Goal: Transaction & Acquisition: Redeem

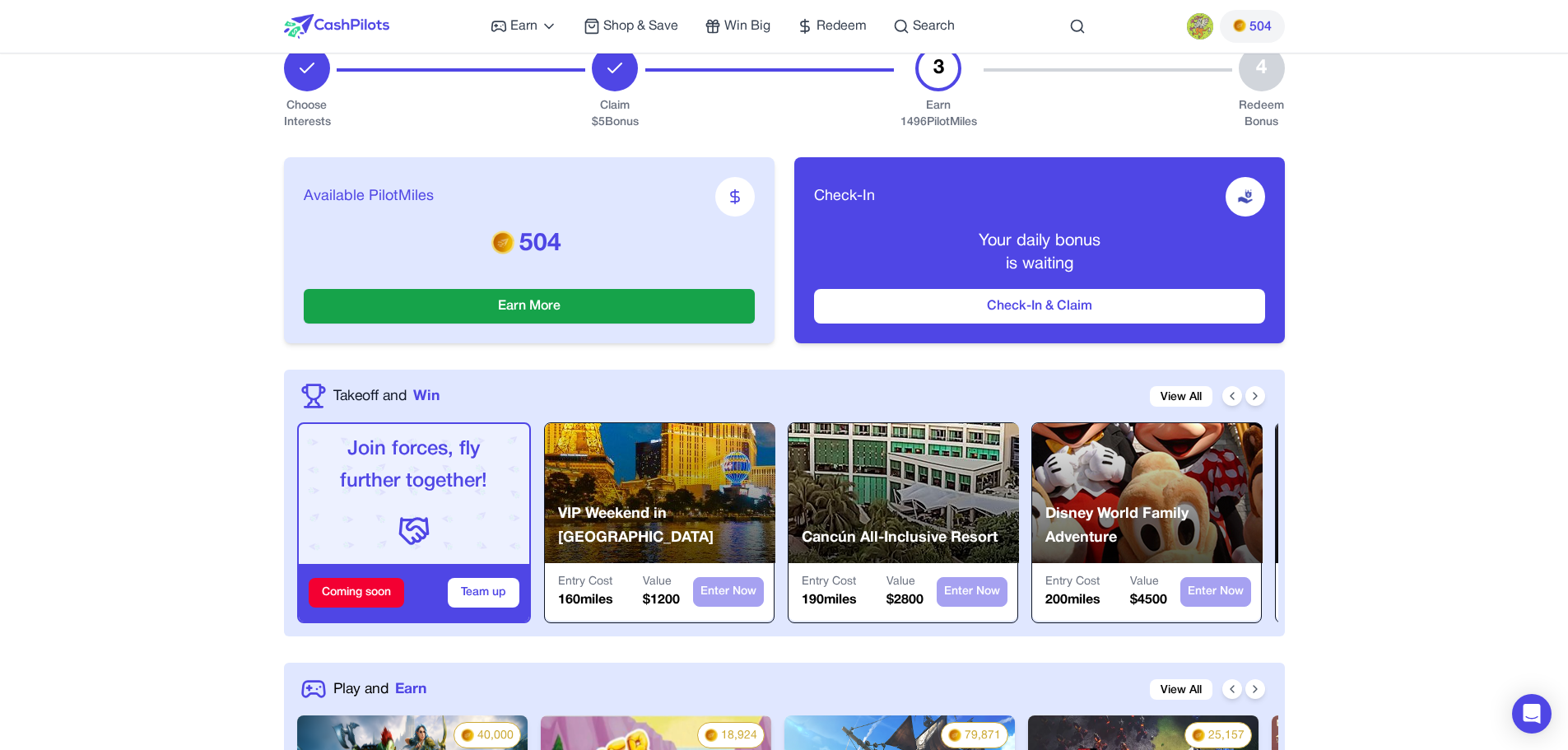
scroll to position [247, 0]
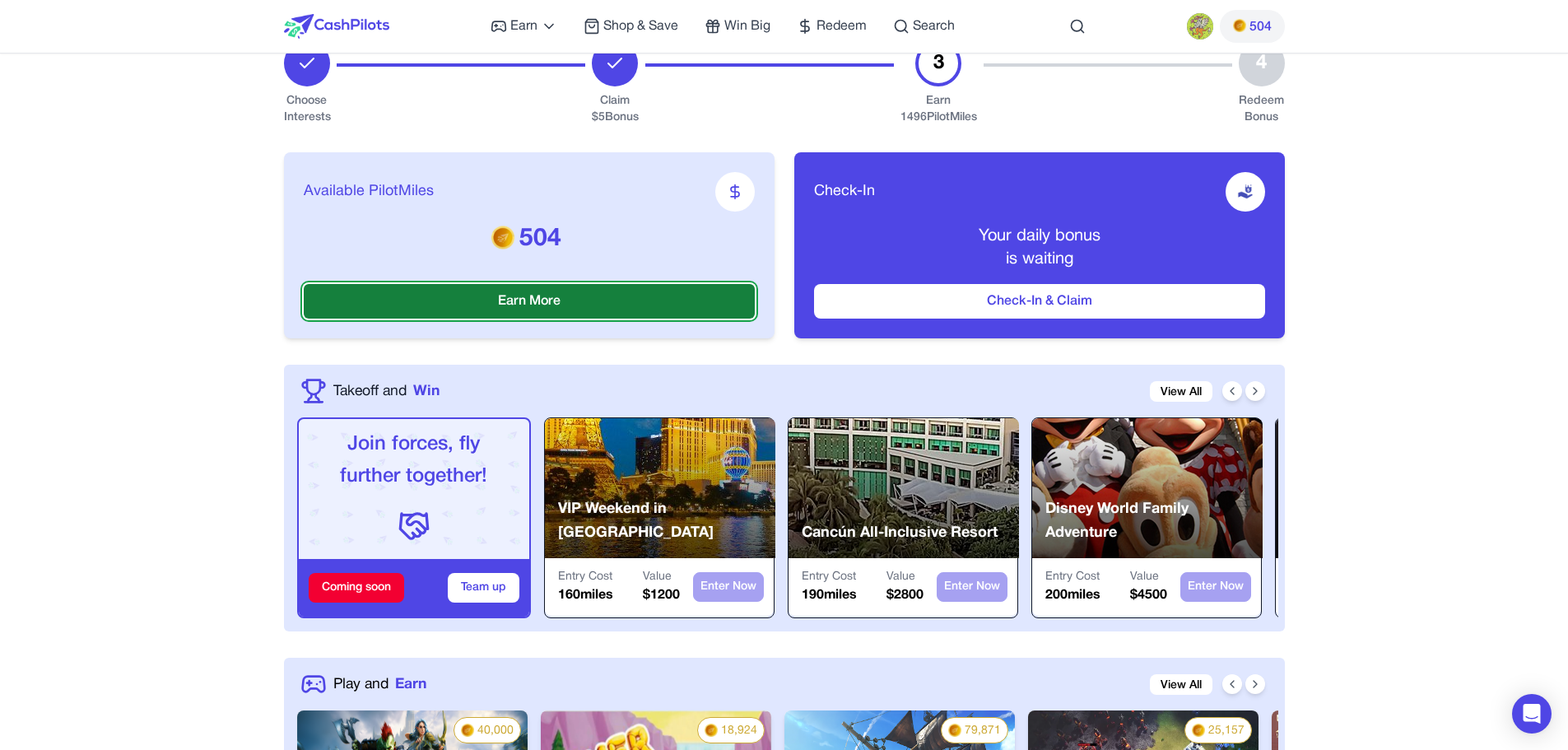
click at [511, 304] on button "Earn More" at bounding box center [529, 301] width 451 height 34
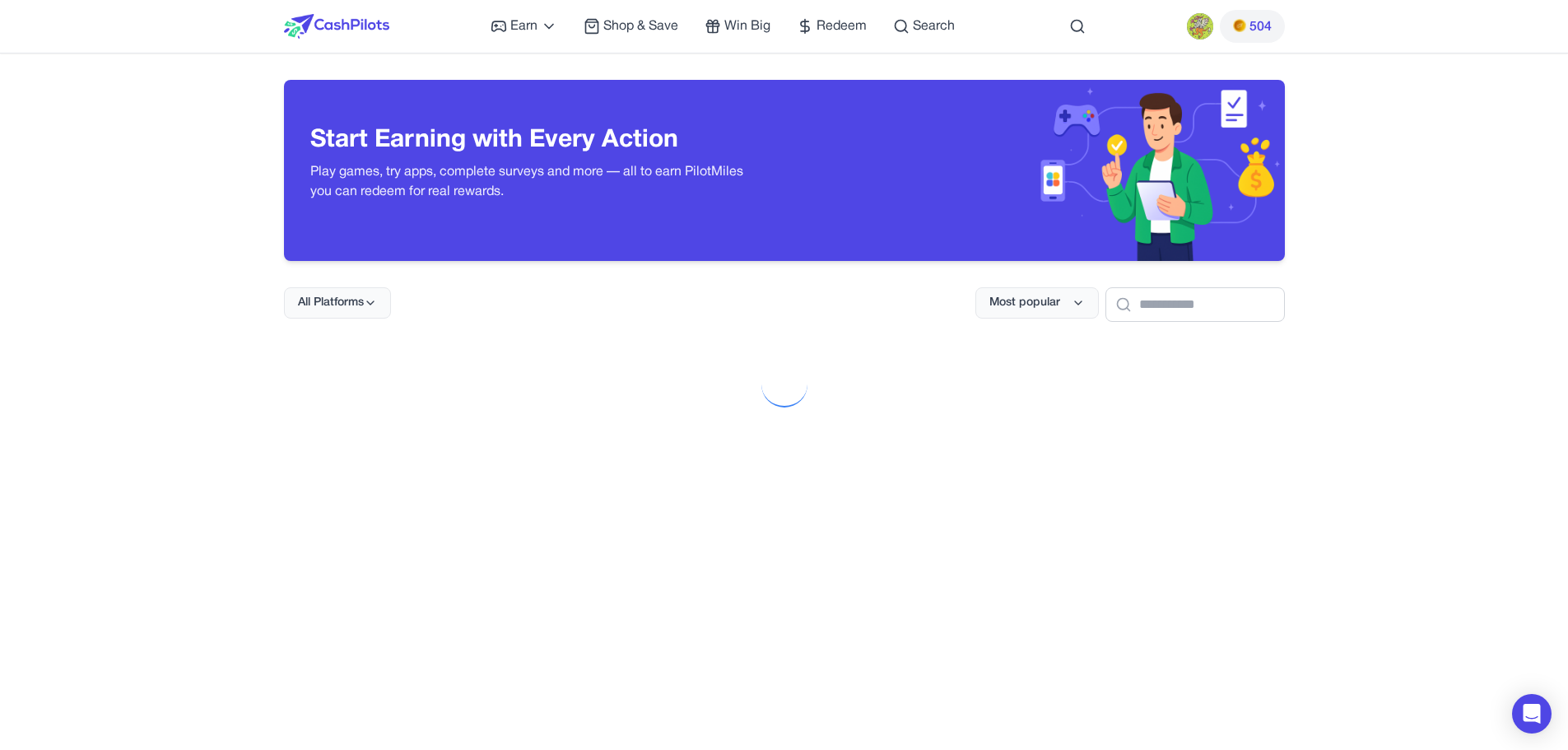
click at [317, 28] on img at bounding box center [337, 25] width 105 height 24
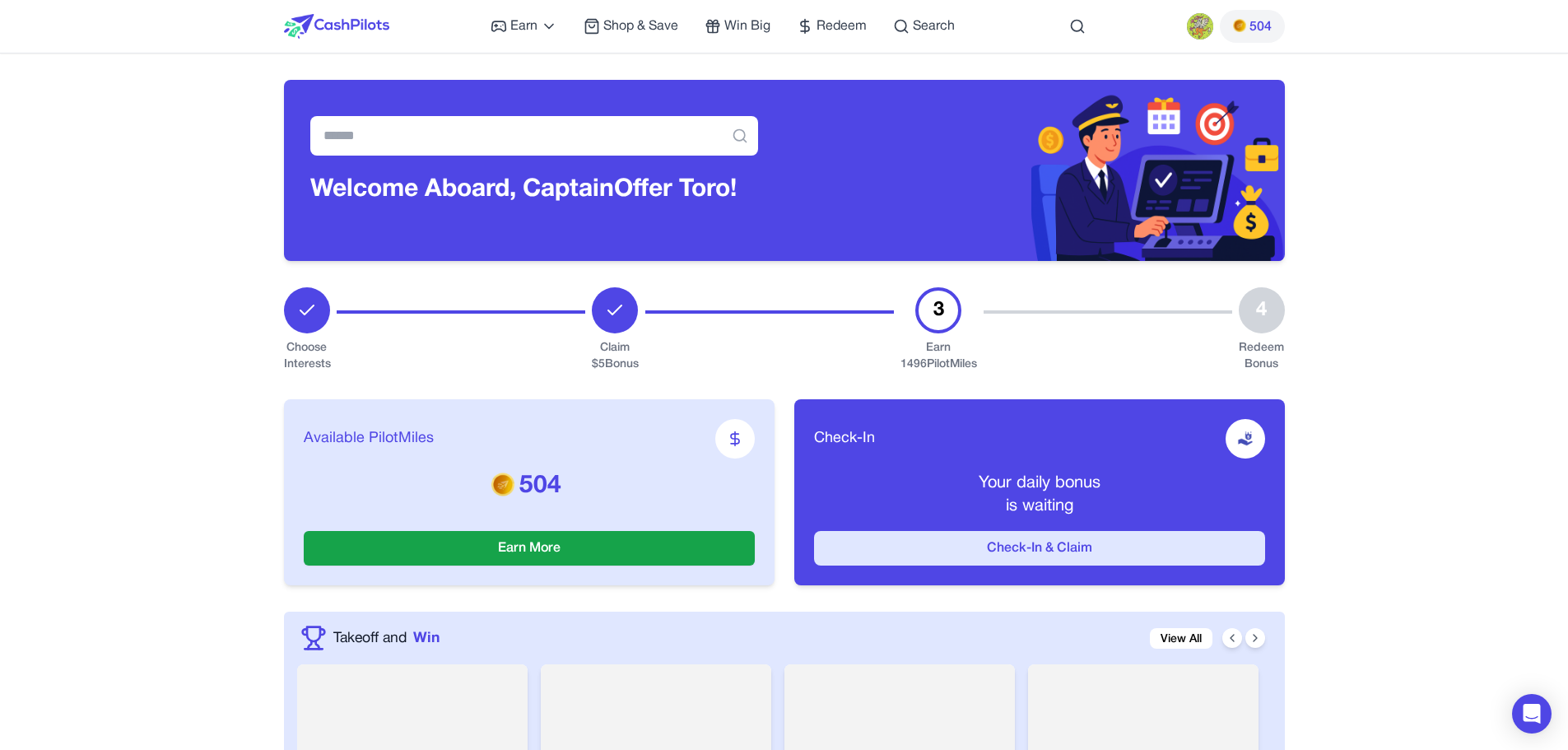
click at [1017, 548] on button "Check-In & Claim" at bounding box center [1039, 547] width 451 height 34
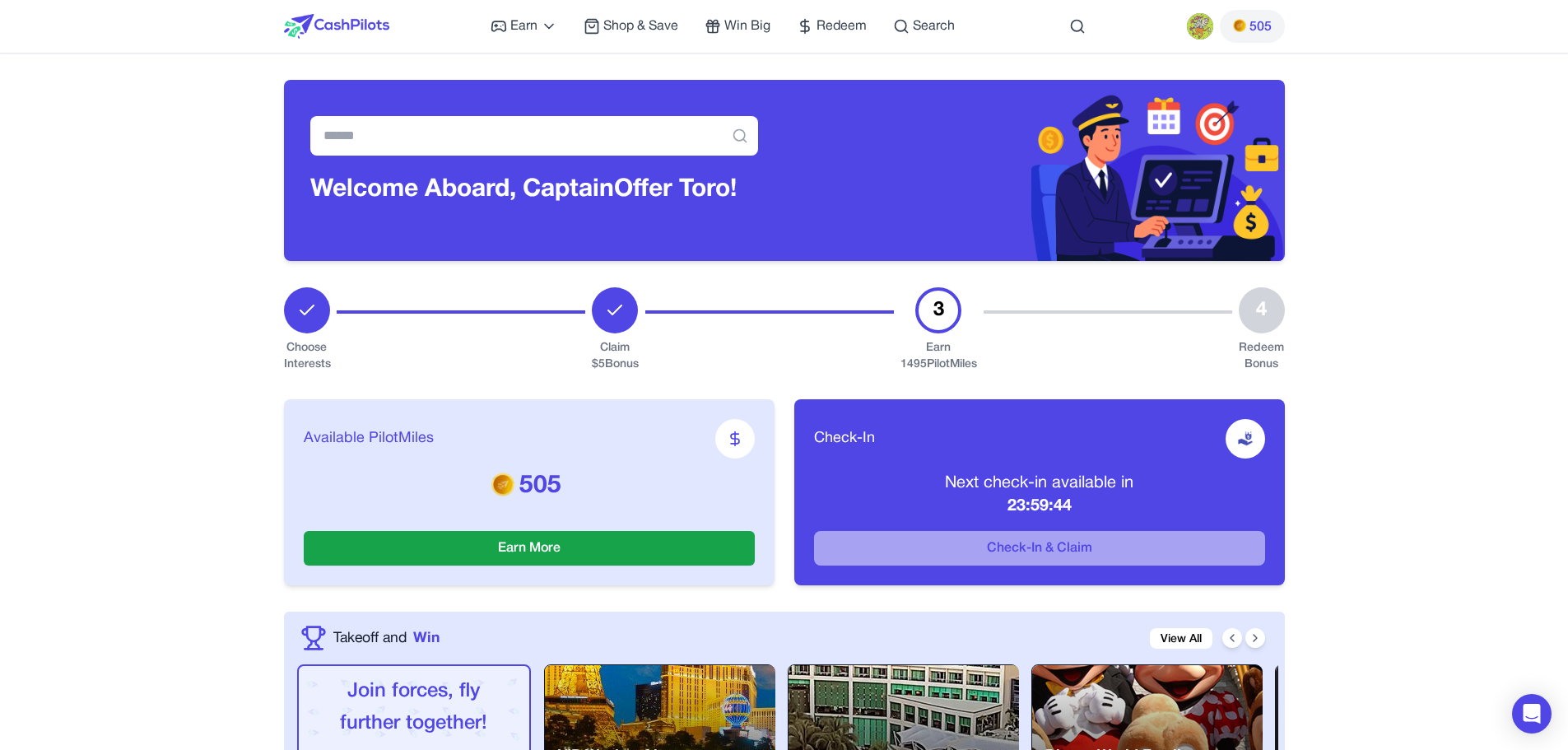
click at [1233, 442] on div at bounding box center [1245, 438] width 40 height 40
click at [1181, 485] on p "Next check-in available in" at bounding box center [1039, 483] width 451 height 23
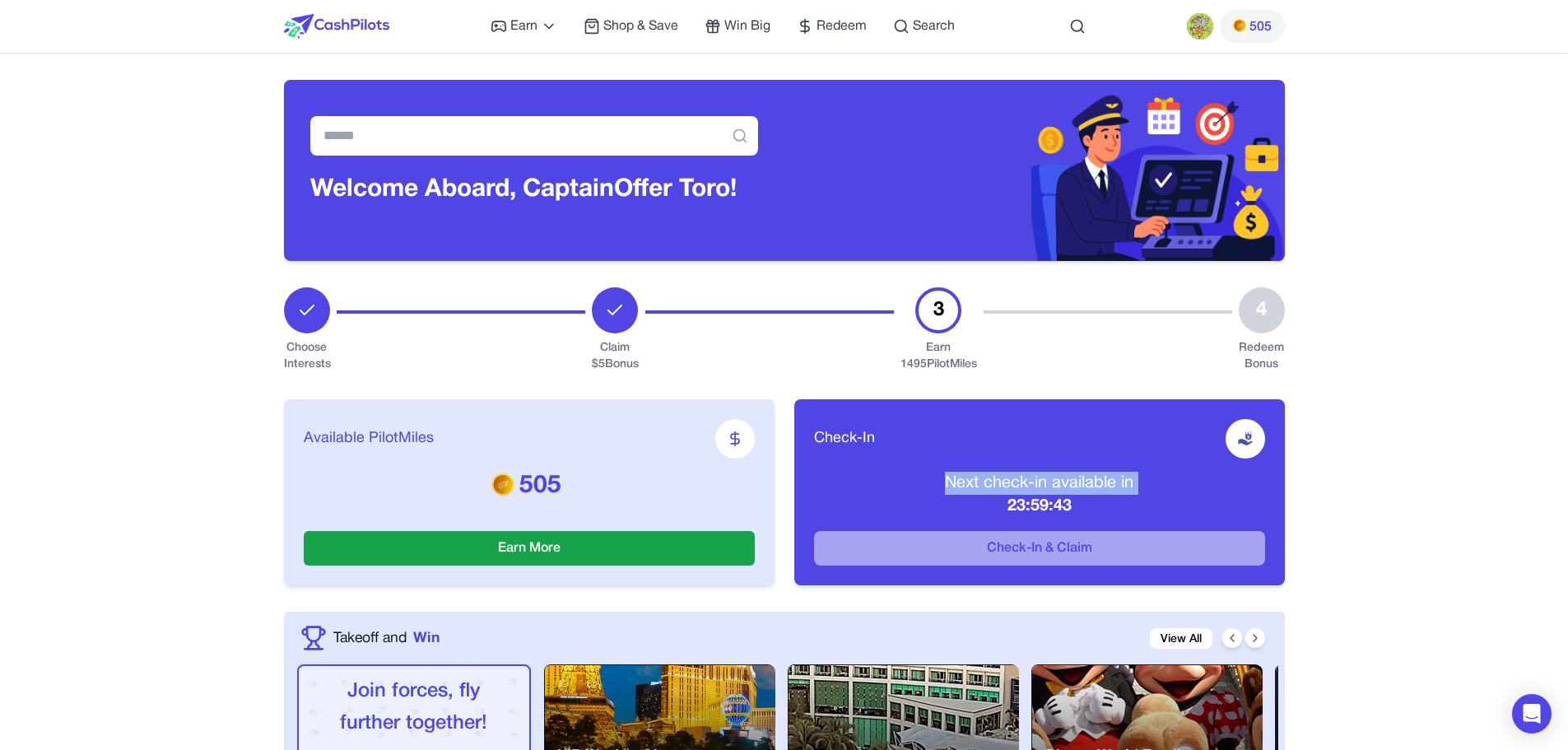
click at [1180, 486] on p "Next check-in available in" at bounding box center [1039, 483] width 451 height 23
click at [1144, 475] on p "Next check-in available in" at bounding box center [1039, 483] width 451 height 23
click at [933, 415] on div "Check-In Next check-in available in 23:59:42 Check-In & Claim" at bounding box center [1040, 492] width 491 height 186
click at [931, 417] on div "Check-In Next check-in available in 23:59:42 Check-In & Claim" at bounding box center [1040, 492] width 491 height 186
click at [930, 418] on div "Check-In Next check-in available in 23:59:42 Check-In & Claim" at bounding box center [1040, 492] width 491 height 186
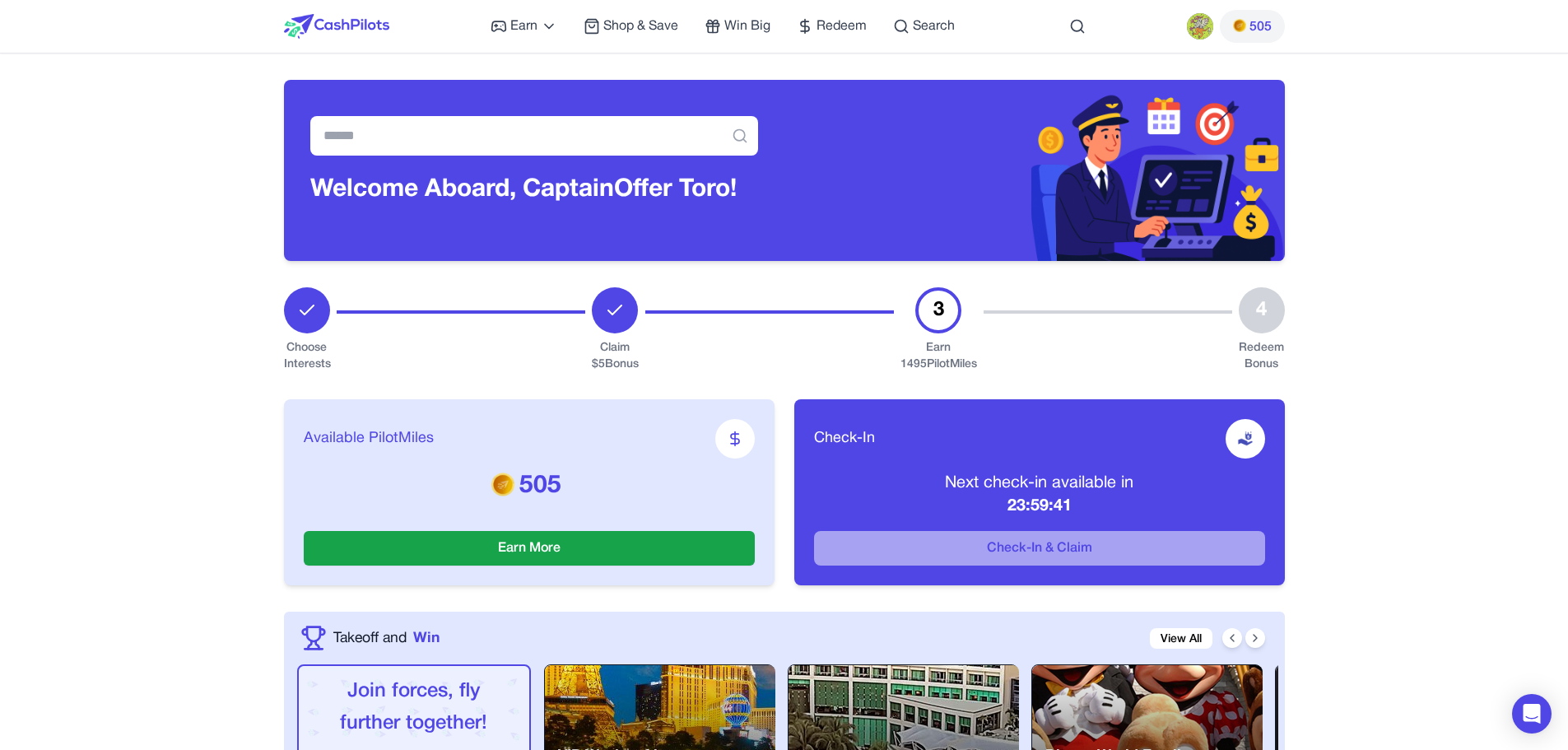
click at [858, 440] on span "Check-In" at bounding box center [844, 439] width 61 height 23
click at [857, 441] on span "Check-In" at bounding box center [844, 439] width 61 height 23
click at [847, 444] on span "Check-In" at bounding box center [844, 439] width 61 height 23
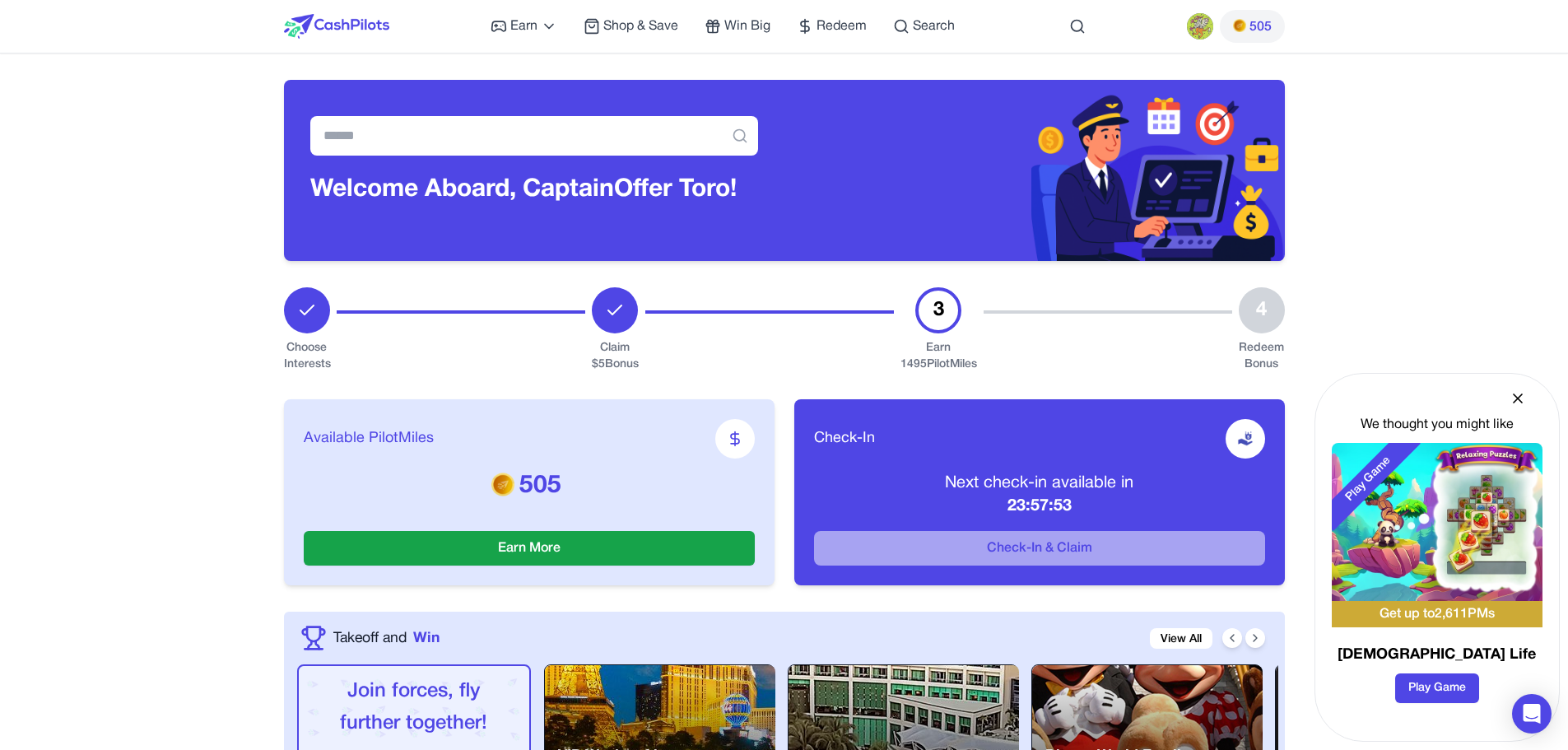
click at [1225, 36] on button "505" at bounding box center [1251, 26] width 65 height 33
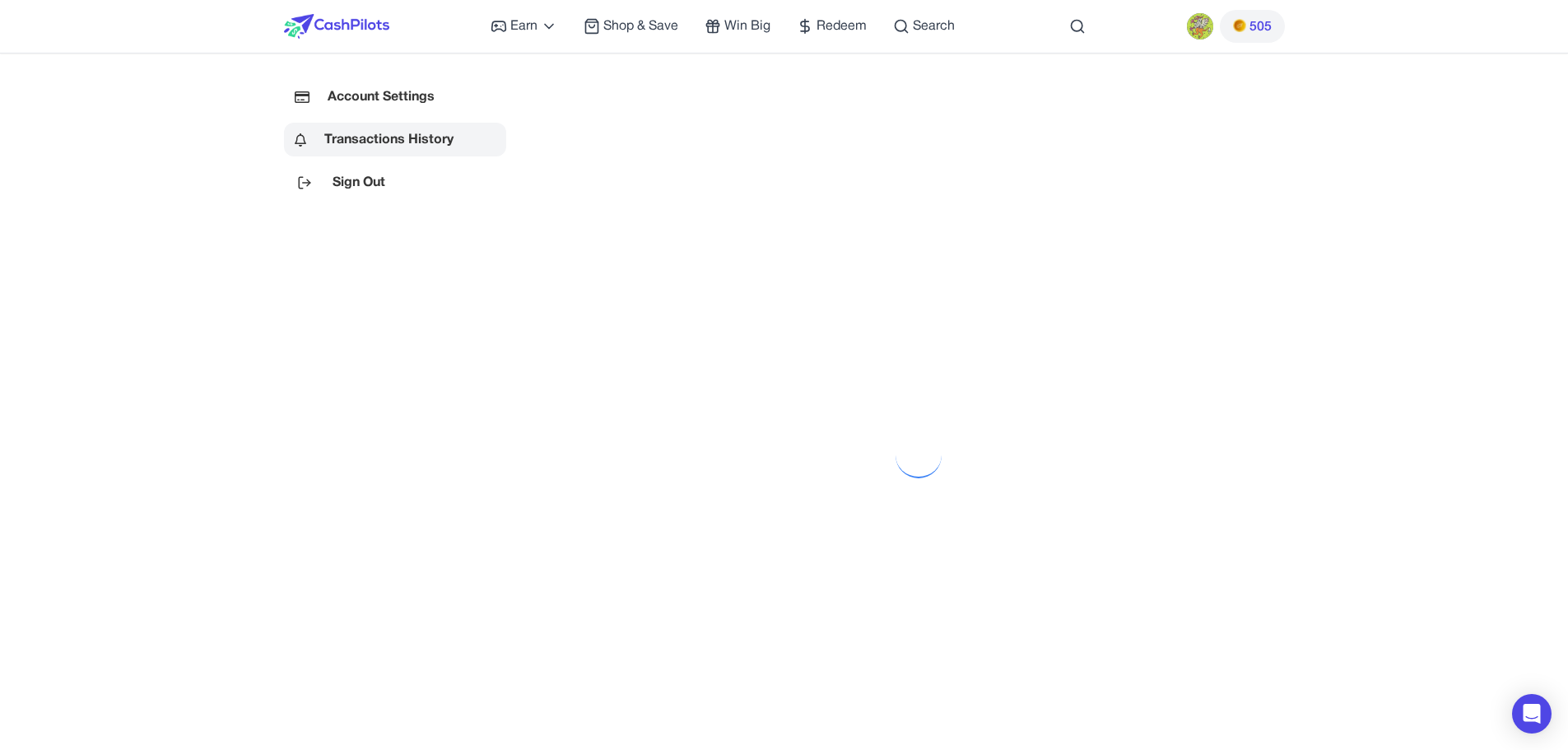
click at [382, 22] on img at bounding box center [337, 25] width 105 height 24
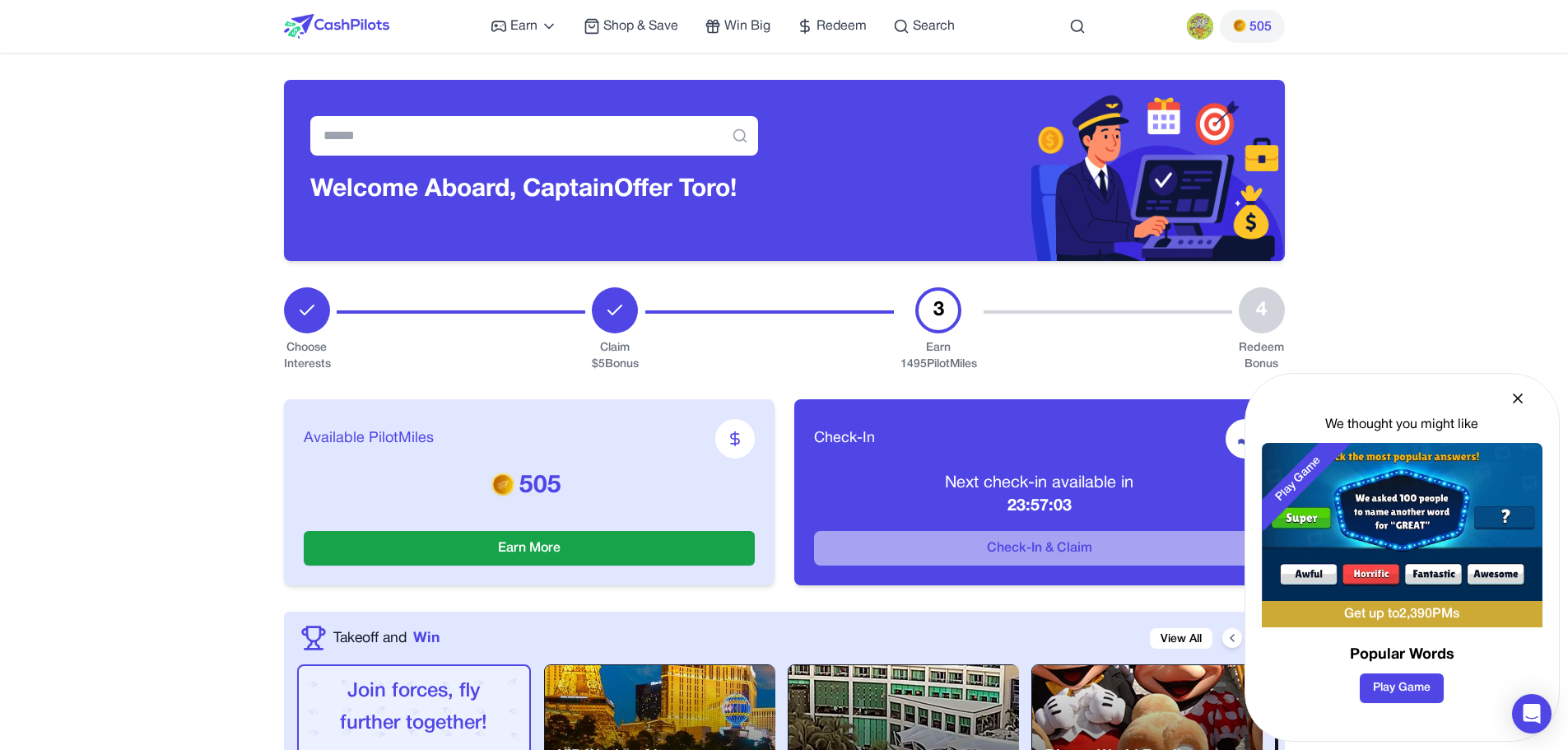
click at [1528, 400] on div "We thought you might like Play Game Get up to 2,390 PMs Popular Words Play Game" at bounding box center [1402, 557] width 316 height 369
click at [1519, 395] on icon at bounding box center [1517, 398] width 17 height 17
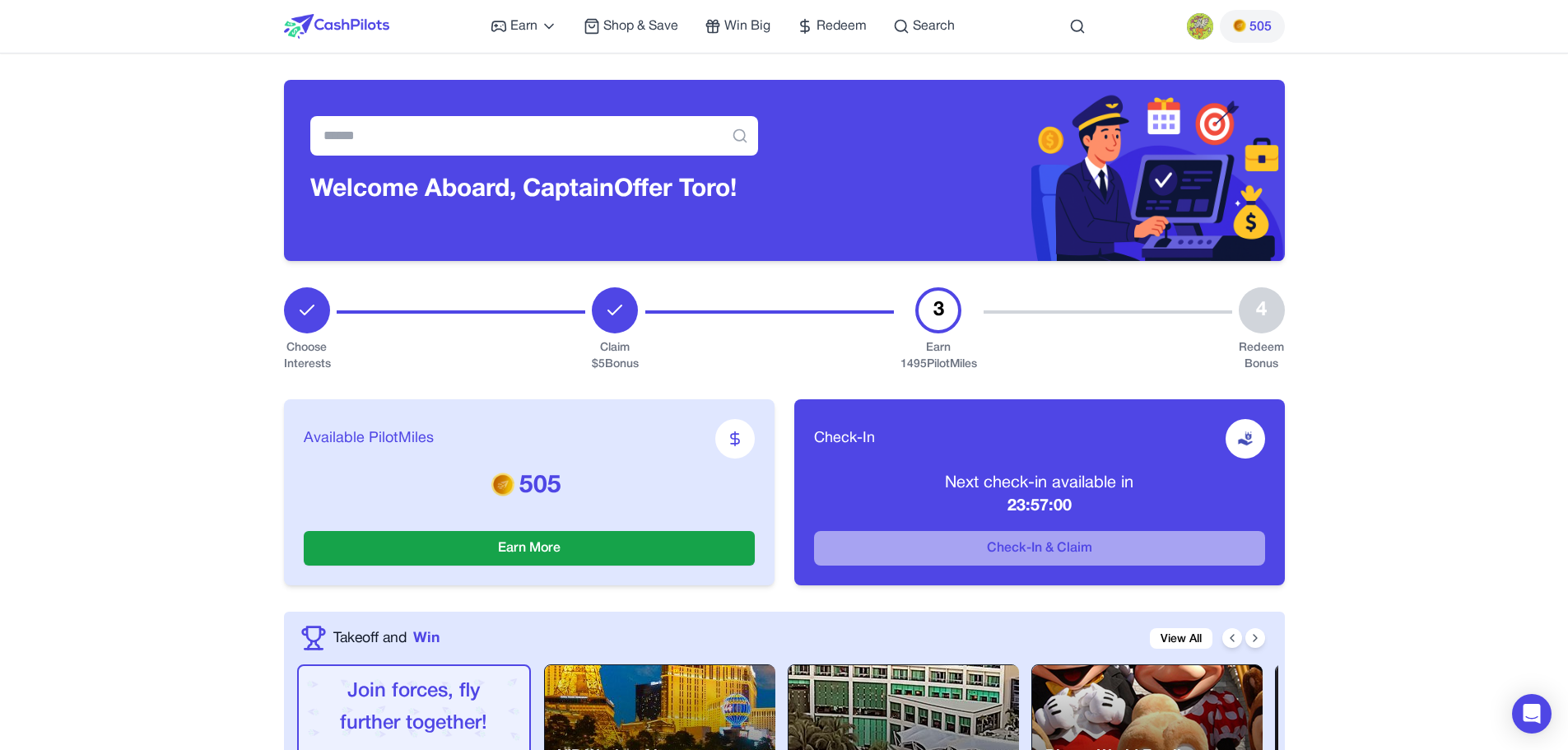
click at [1266, 437] on div "Check-In Next check-in available in 23:57:00 Check-In & Claim" at bounding box center [1040, 492] width 491 height 186
click at [1267, 436] on div "Check-In Next check-in available in 23:57:00 Check-In & Claim" at bounding box center [1040, 492] width 491 height 186
click at [935, 321] on div "3" at bounding box center [938, 310] width 46 height 46
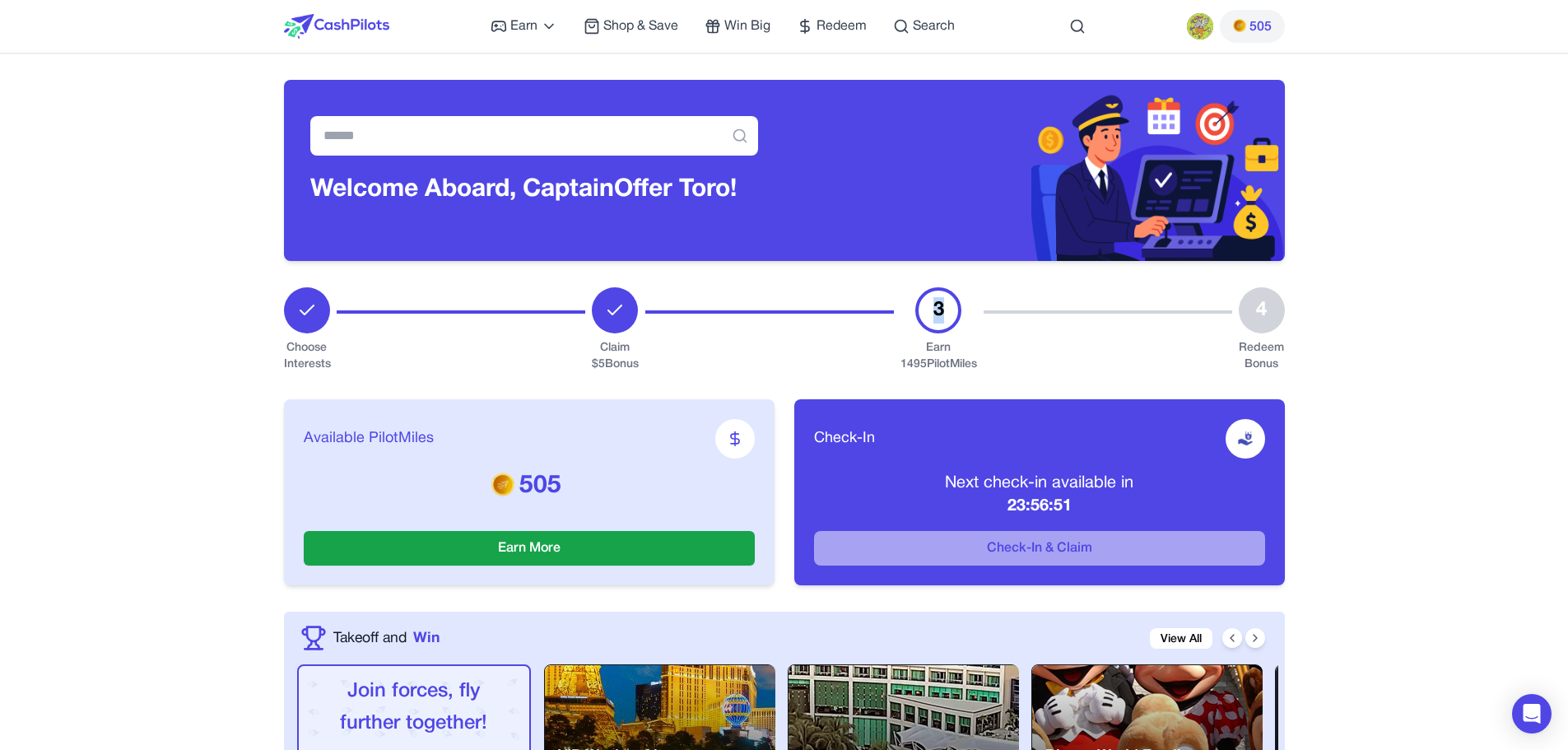
click at [935, 321] on div "3" at bounding box center [938, 310] width 46 height 46
click at [931, 345] on div "Earn 1495 PilotMiles" at bounding box center [939, 356] width 77 height 33
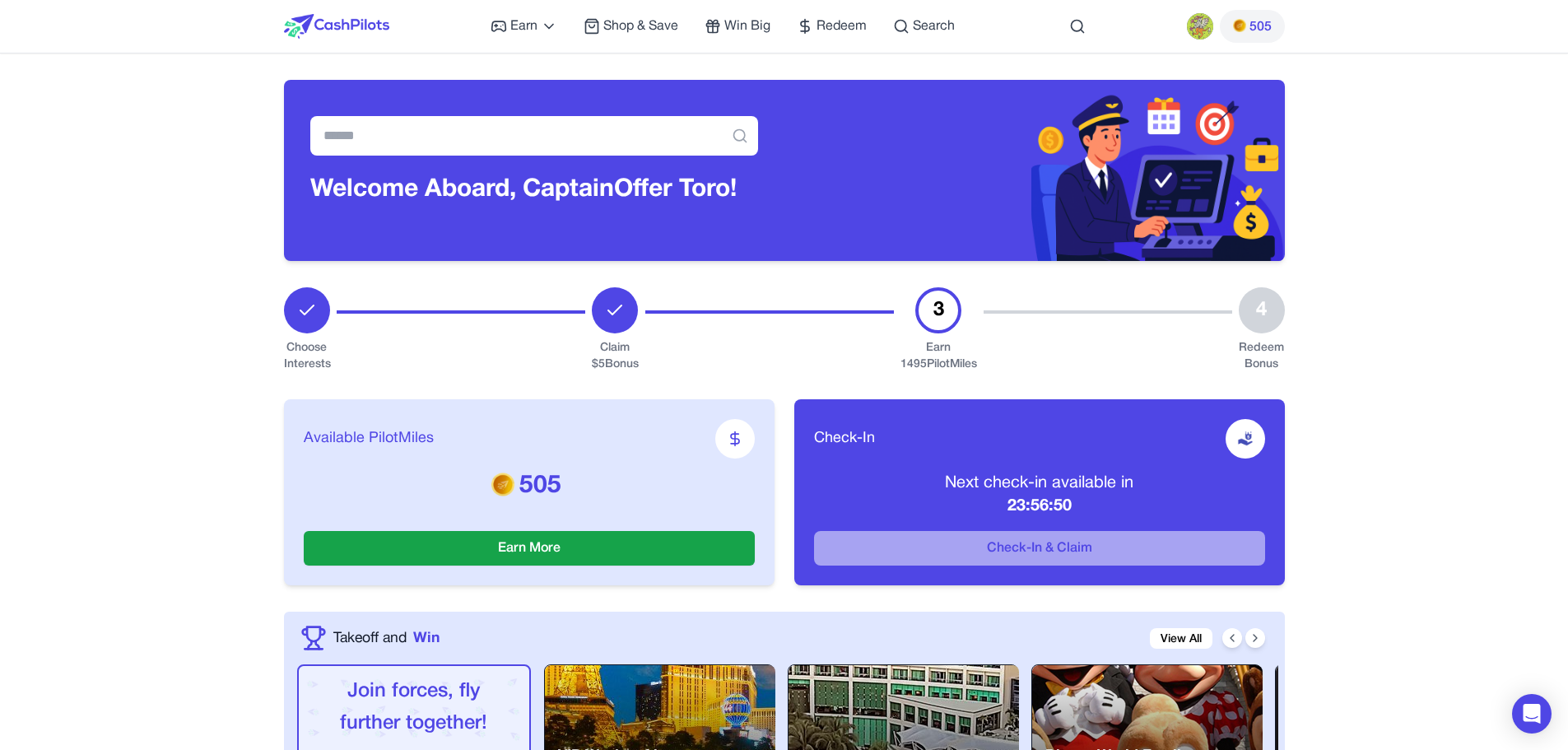
click at [917, 364] on div "Earn 1495 PilotMiles" at bounding box center [939, 356] width 77 height 33
click at [869, 380] on div "Available PilotMiles 505 Earn More Check-In Next check-in available in 23:56:49…" at bounding box center [785, 492] width 1001 height 239
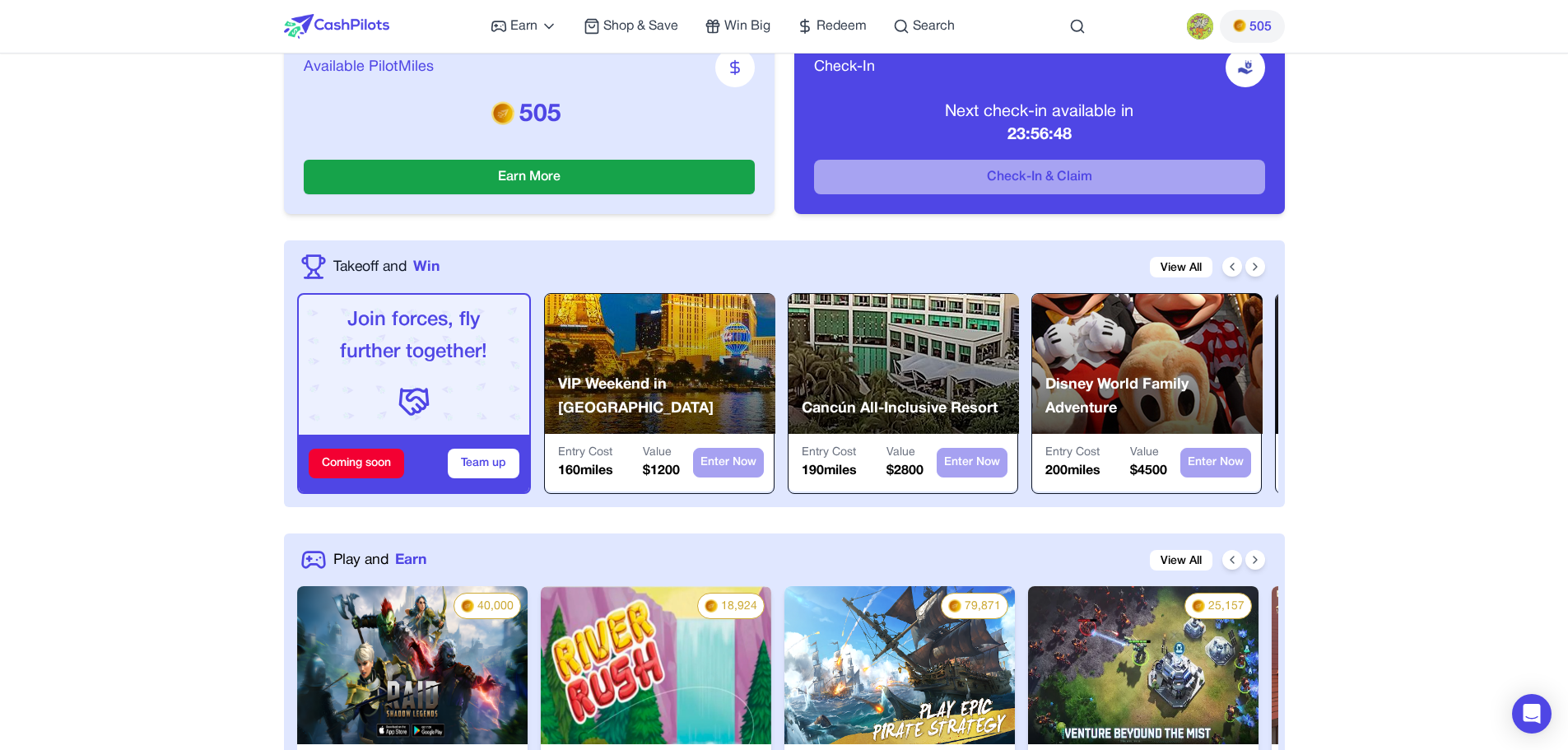
scroll to position [577, 0]
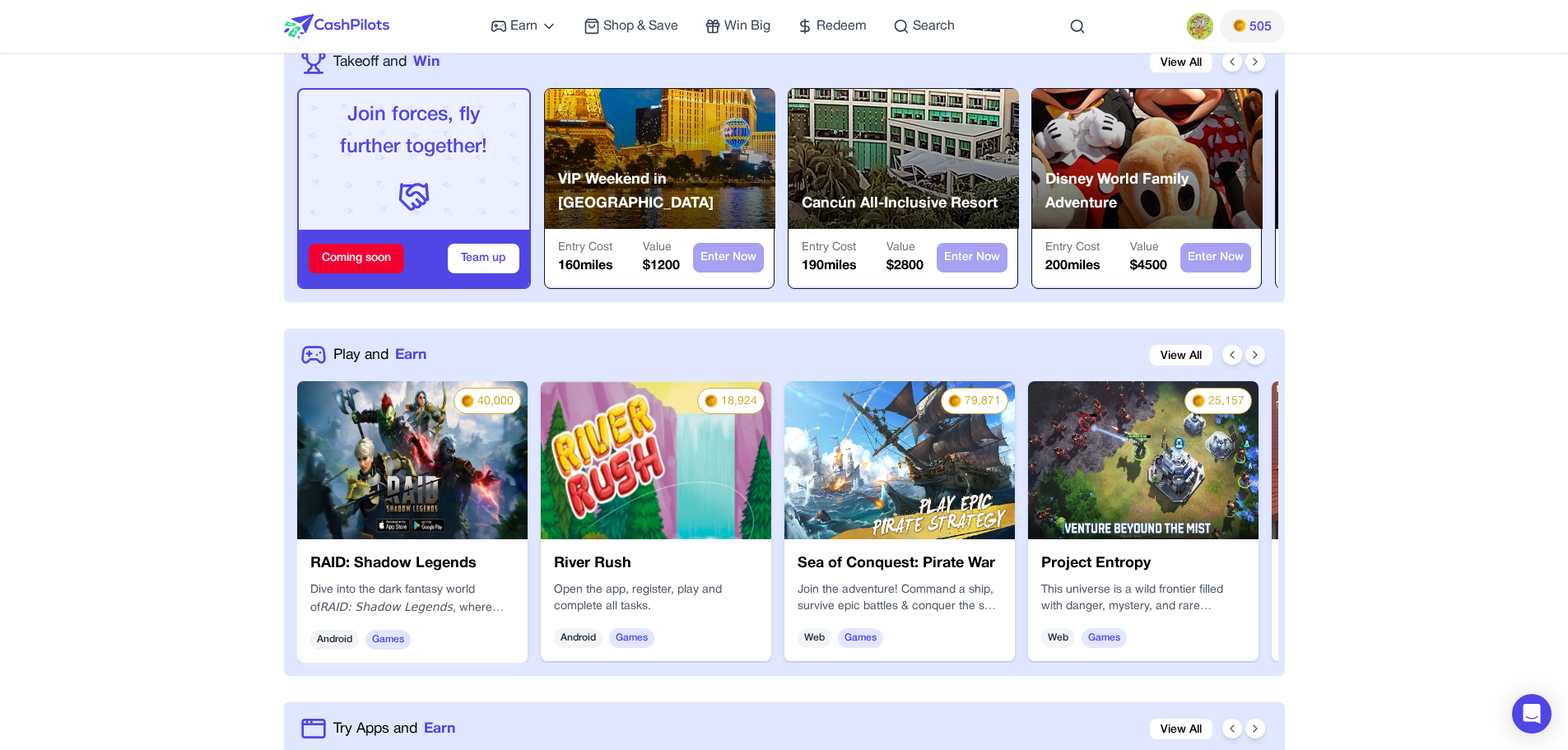
click at [1259, 354] on icon at bounding box center [1255, 355] width 14 height 14
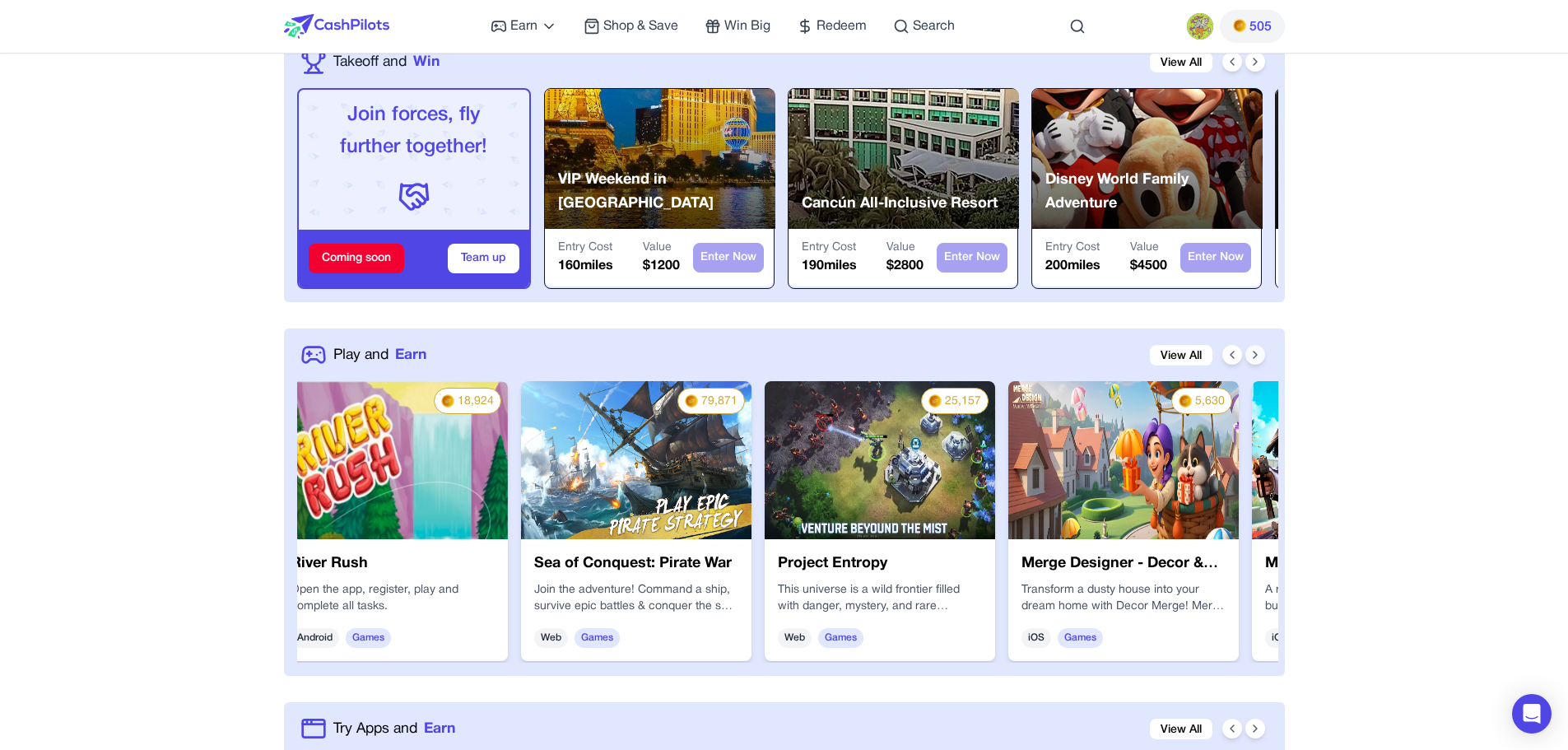
click at [1259, 354] on icon at bounding box center [1255, 355] width 14 height 14
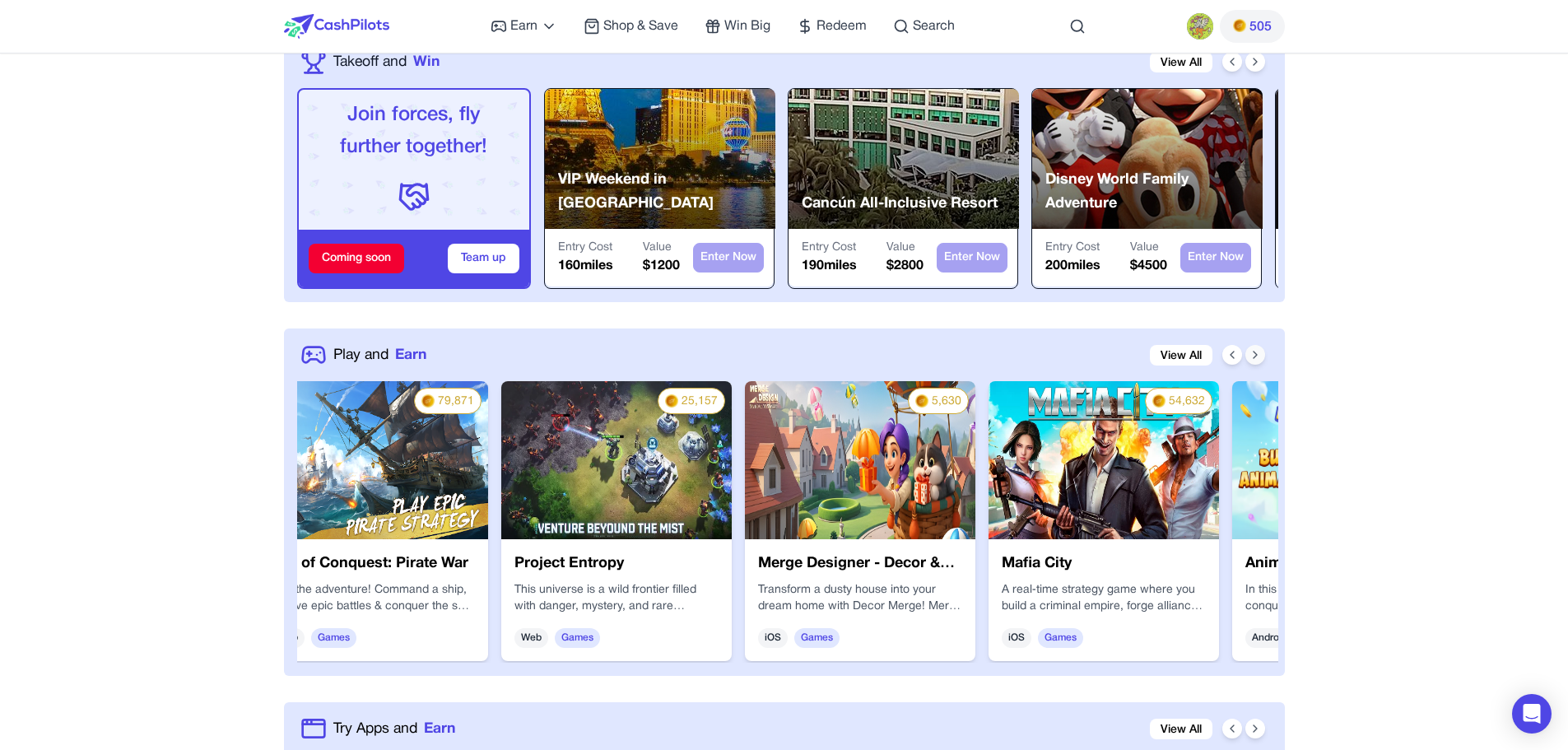
click at [1259, 354] on icon at bounding box center [1255, 355] width 14 height 14
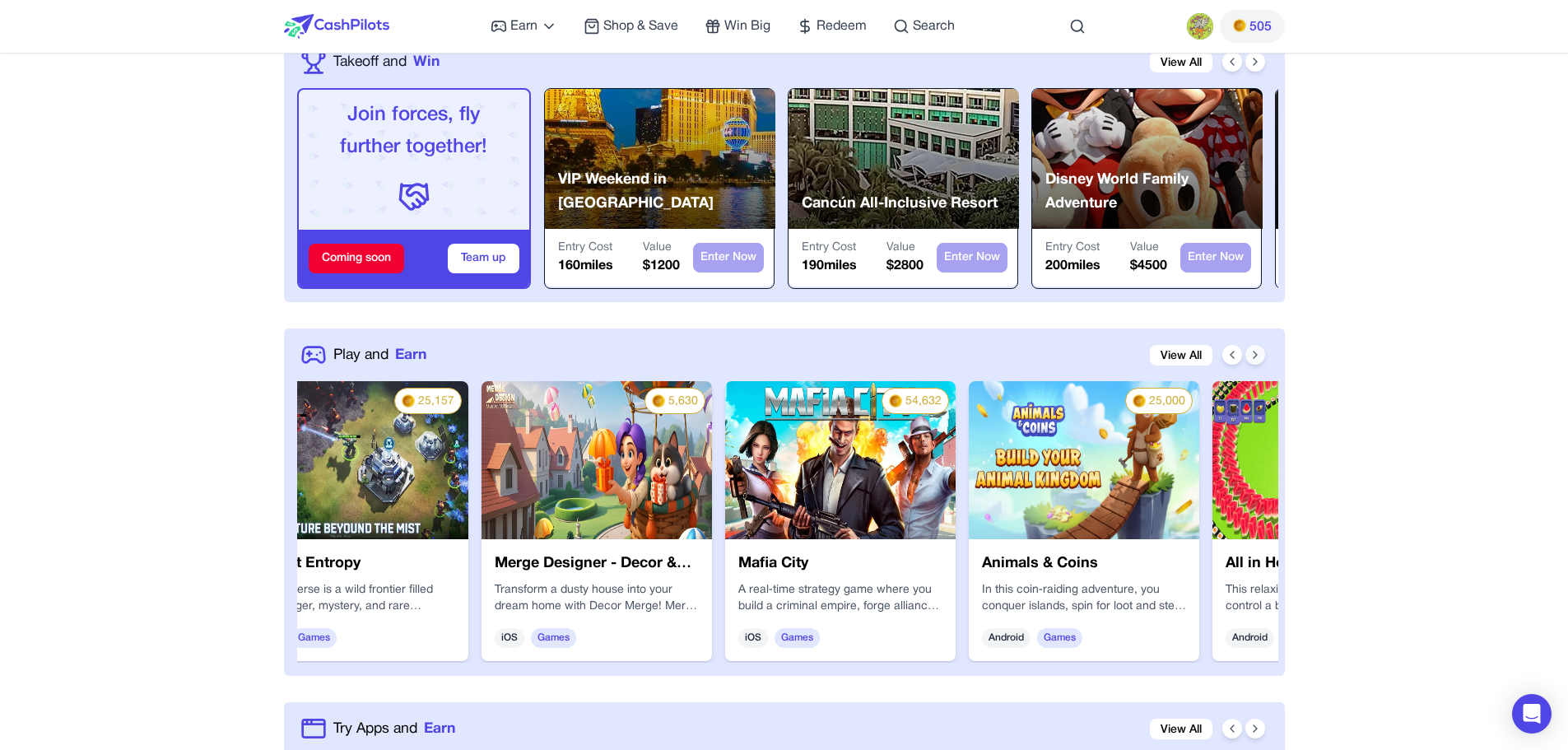
click at [1256, 357] on icon at bounding box center [1255, 355] width 14 height 14
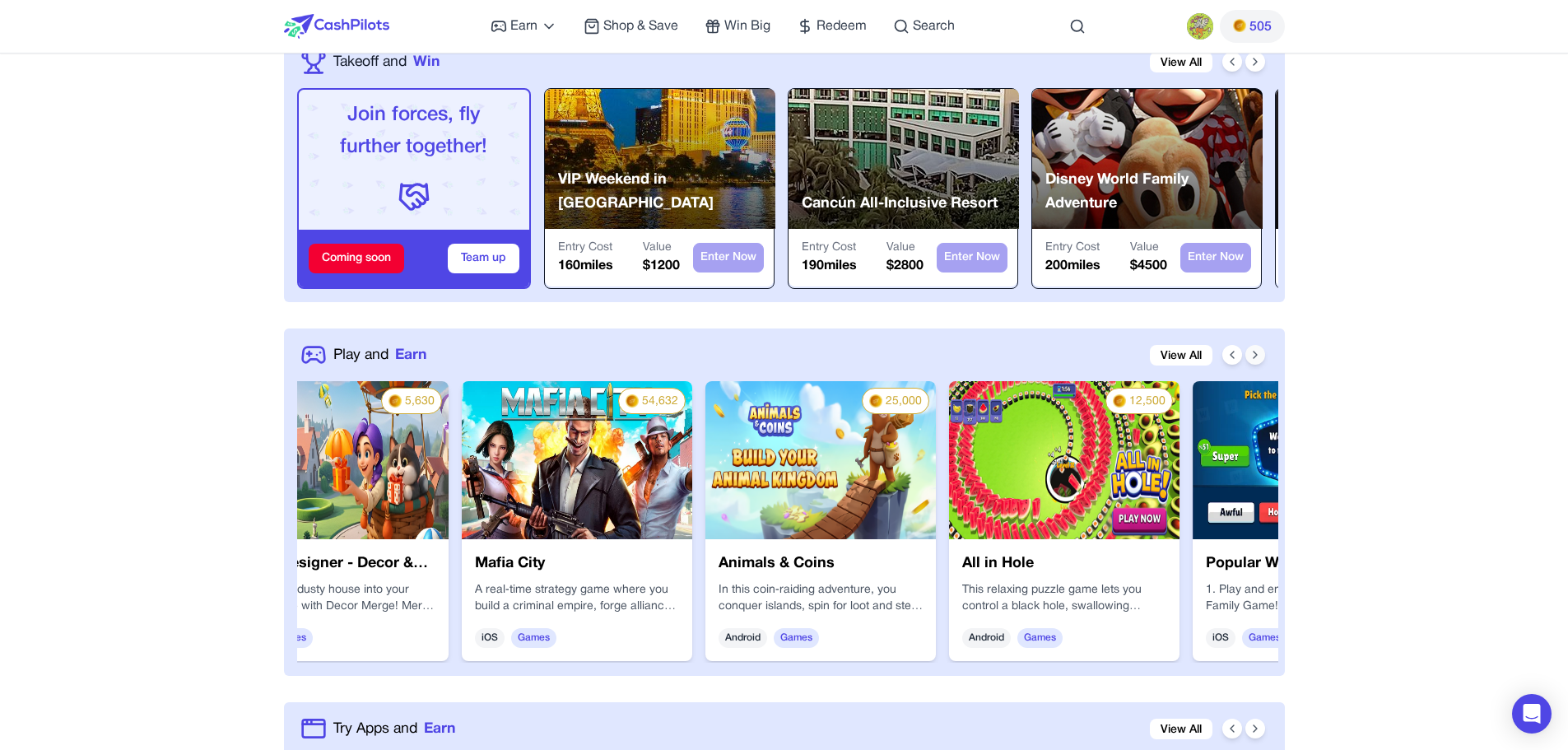
click at [1256, 357] on icon at bounding box center [1255, 355] width 14 height 14
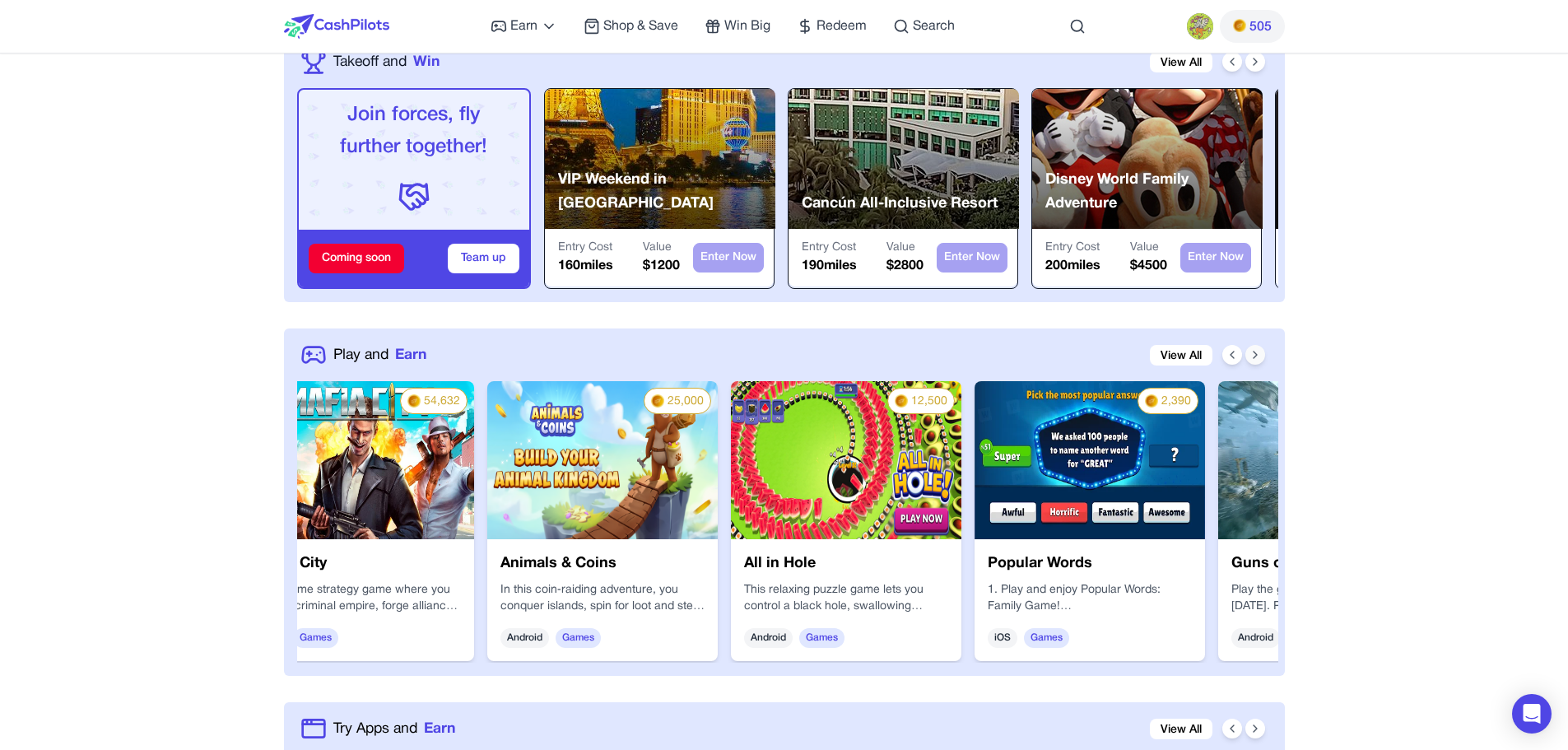
click at [1256, 357] on icon at bounding box center [1255, 355] width 14 height 14
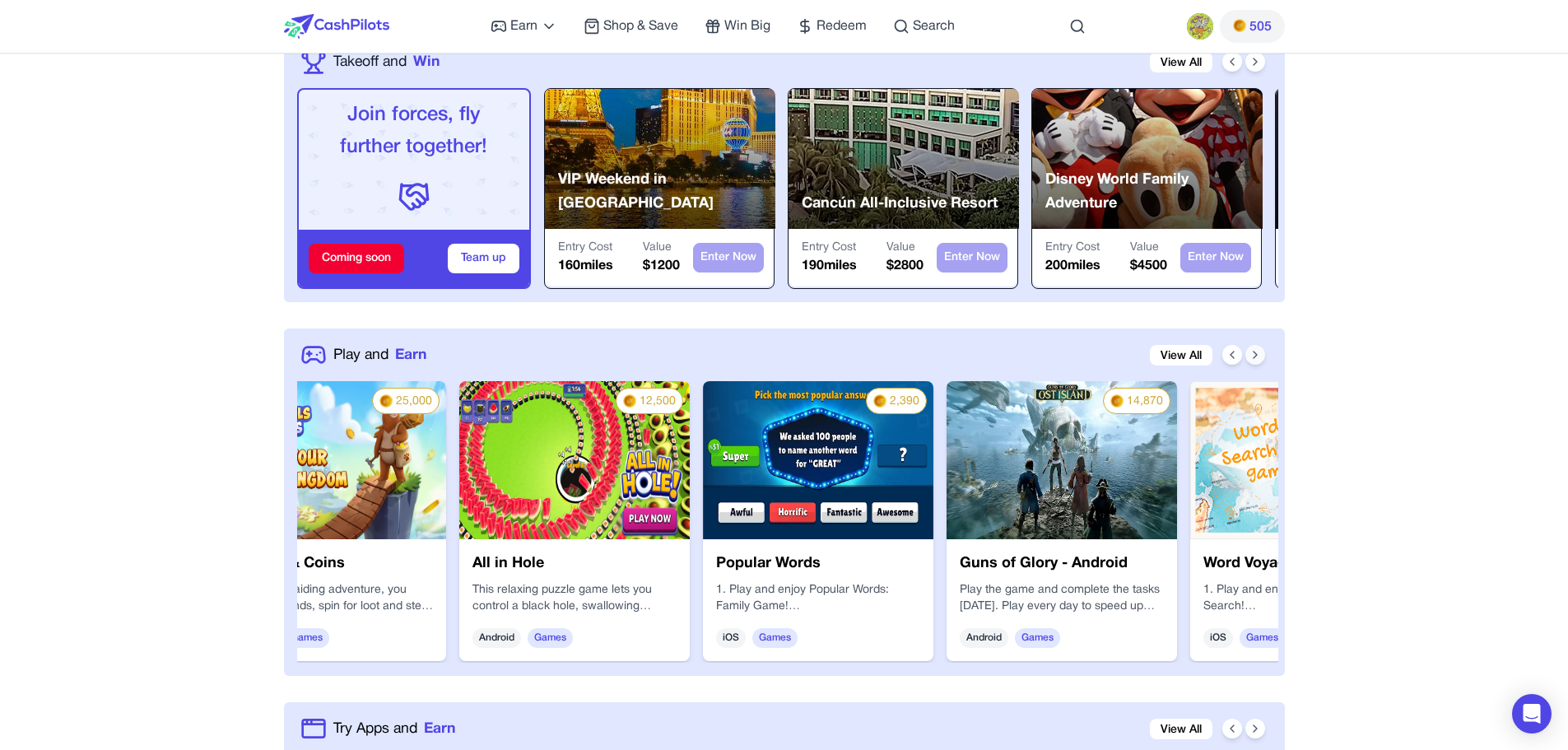
scroll to position [0, 1545]
click at [1256, 357] on icon at bounding box center [1255, 355] width 14 height 14
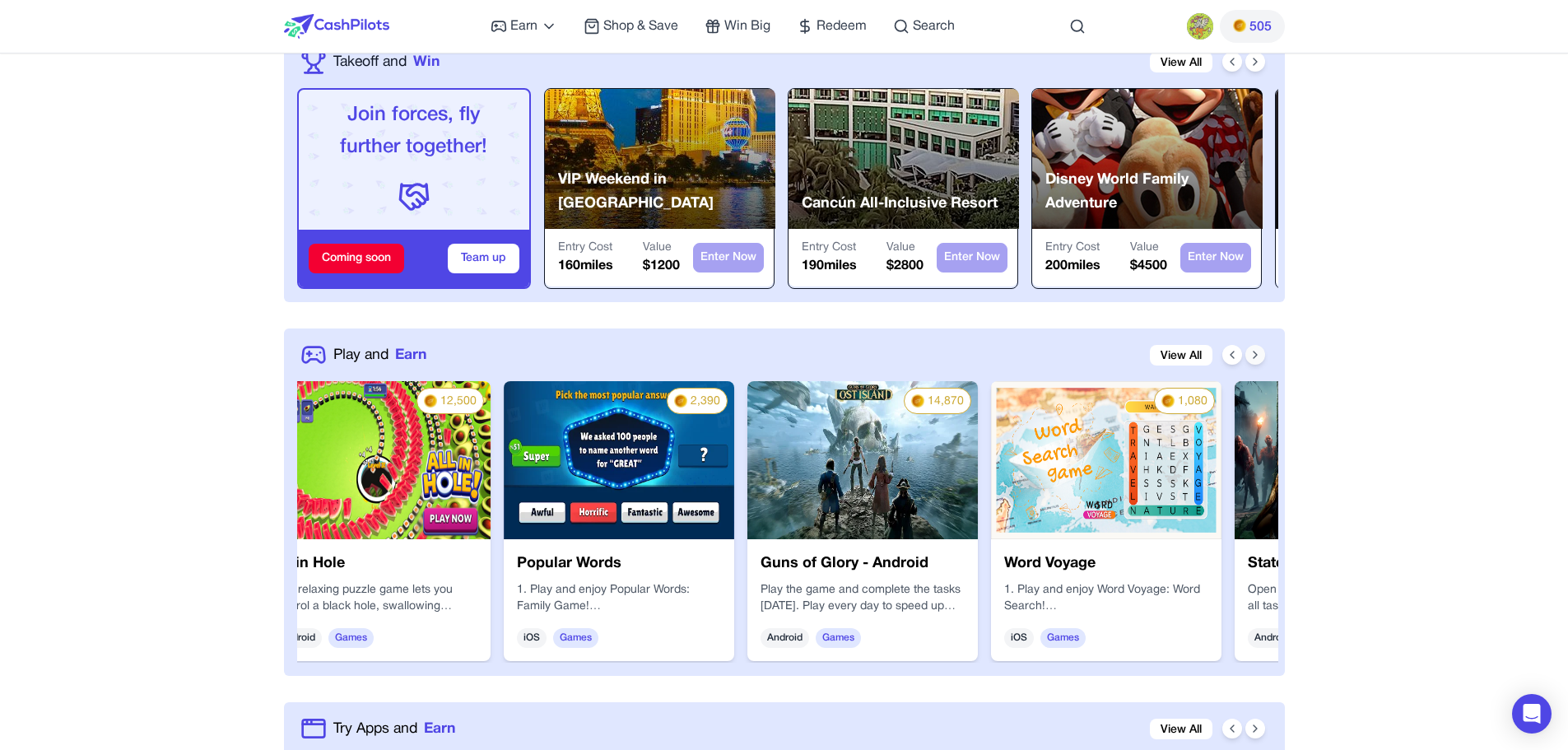
click at [1256, 357] on icon at bounding box center [1255, 355] width 14 height 14
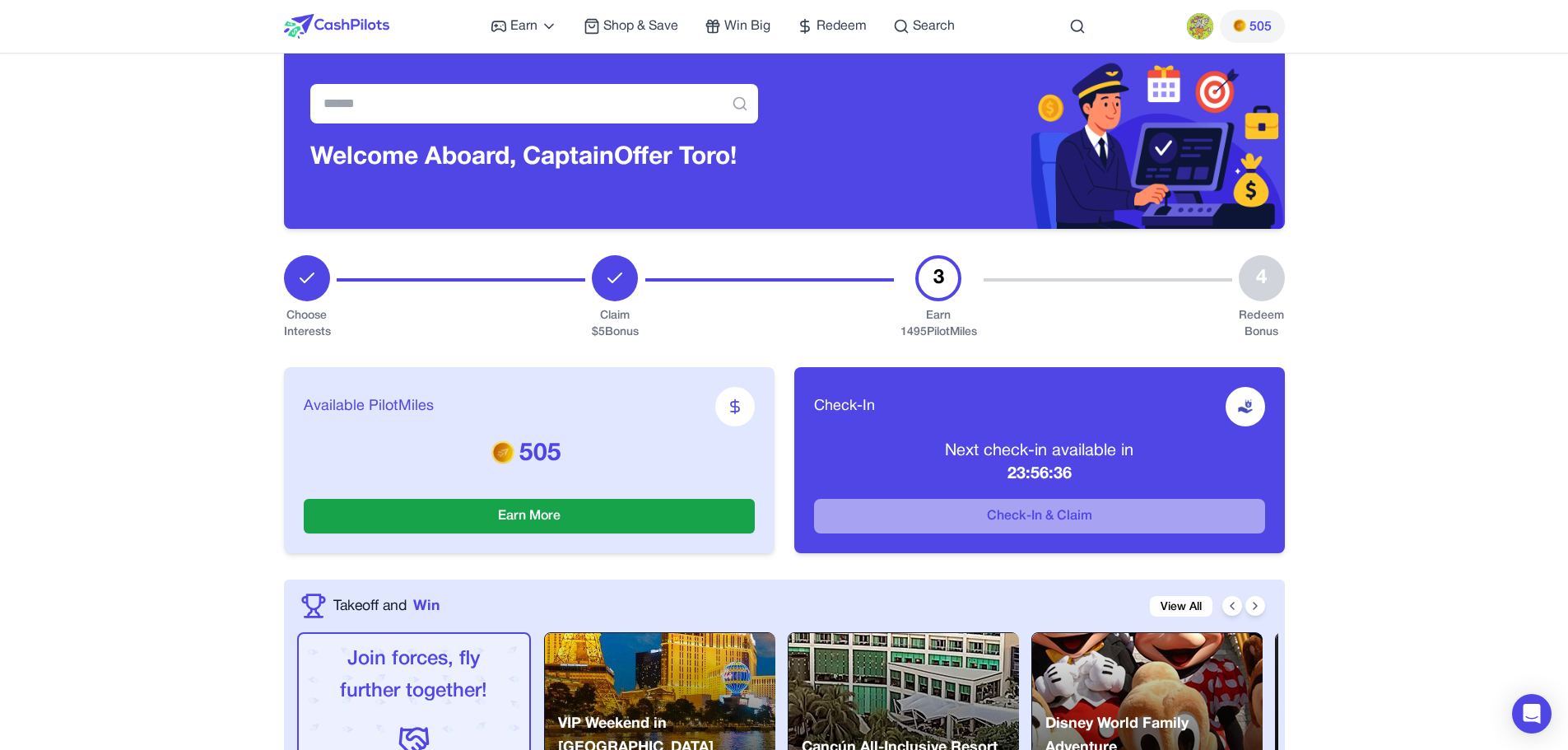
scroll to position [0, 0]
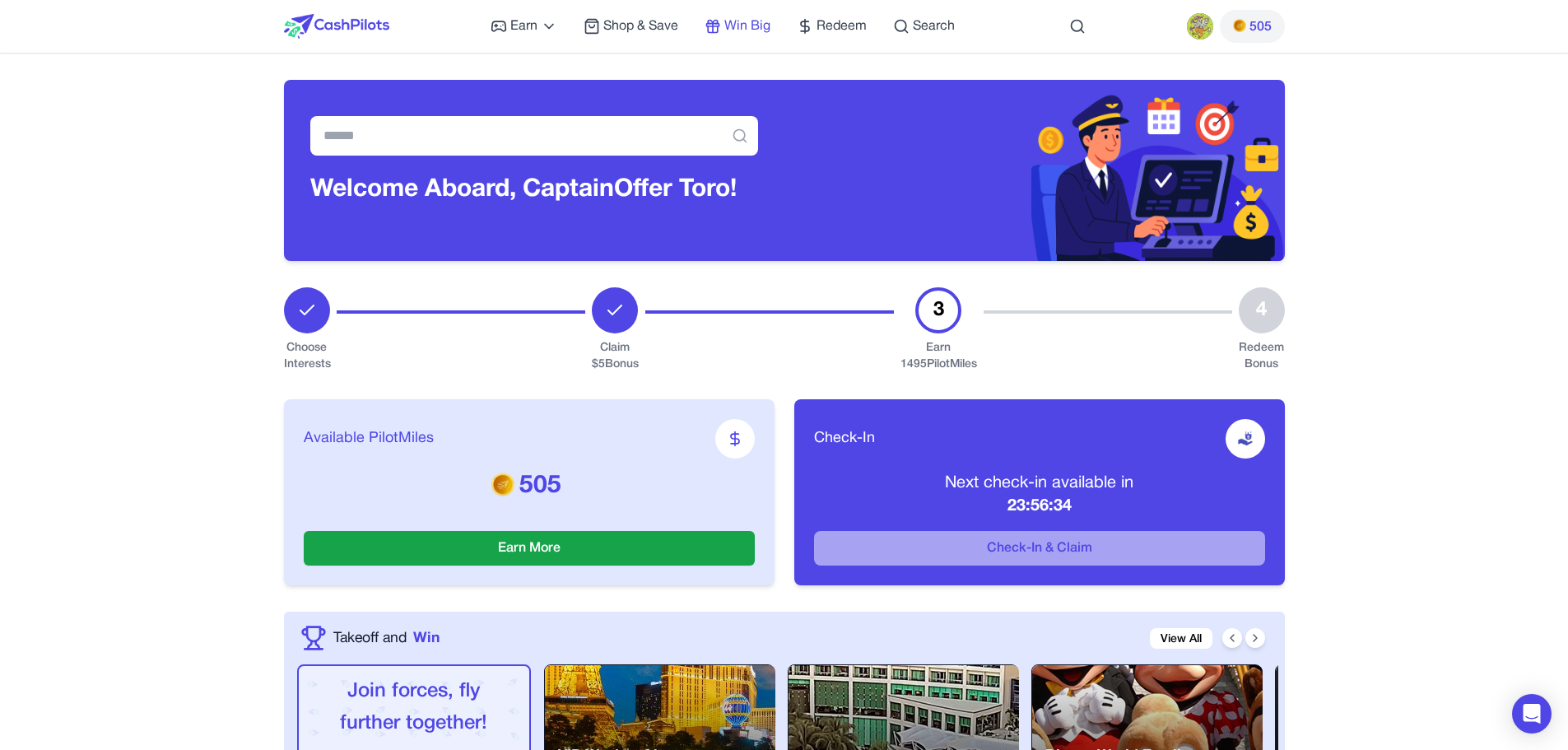
click at [749, 19] on span "Win Big" at bounding box center [747, 26] width 46 height 19
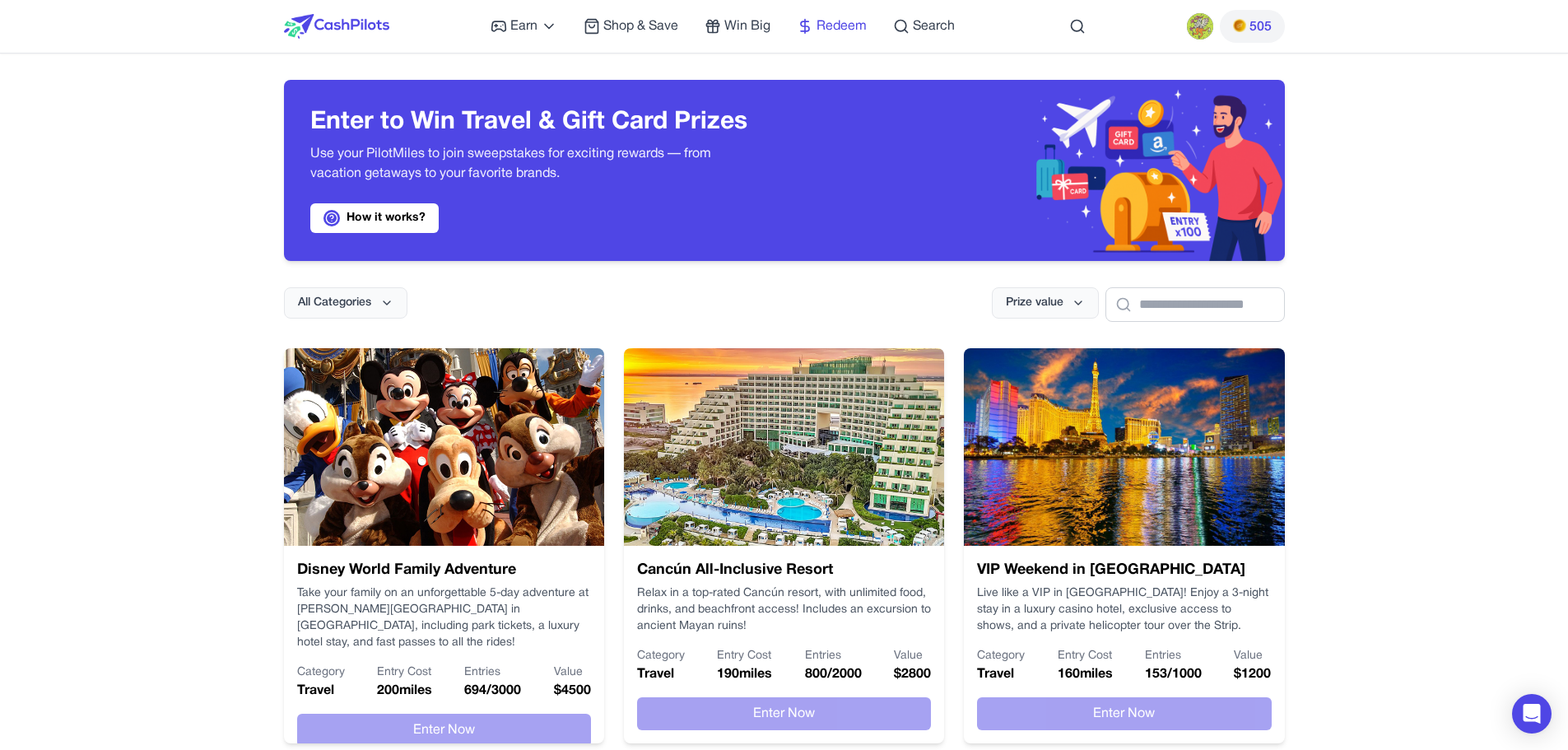
click at [850, 25] on span "Redeem" at bounding box center [841, 26] width 51 height 19
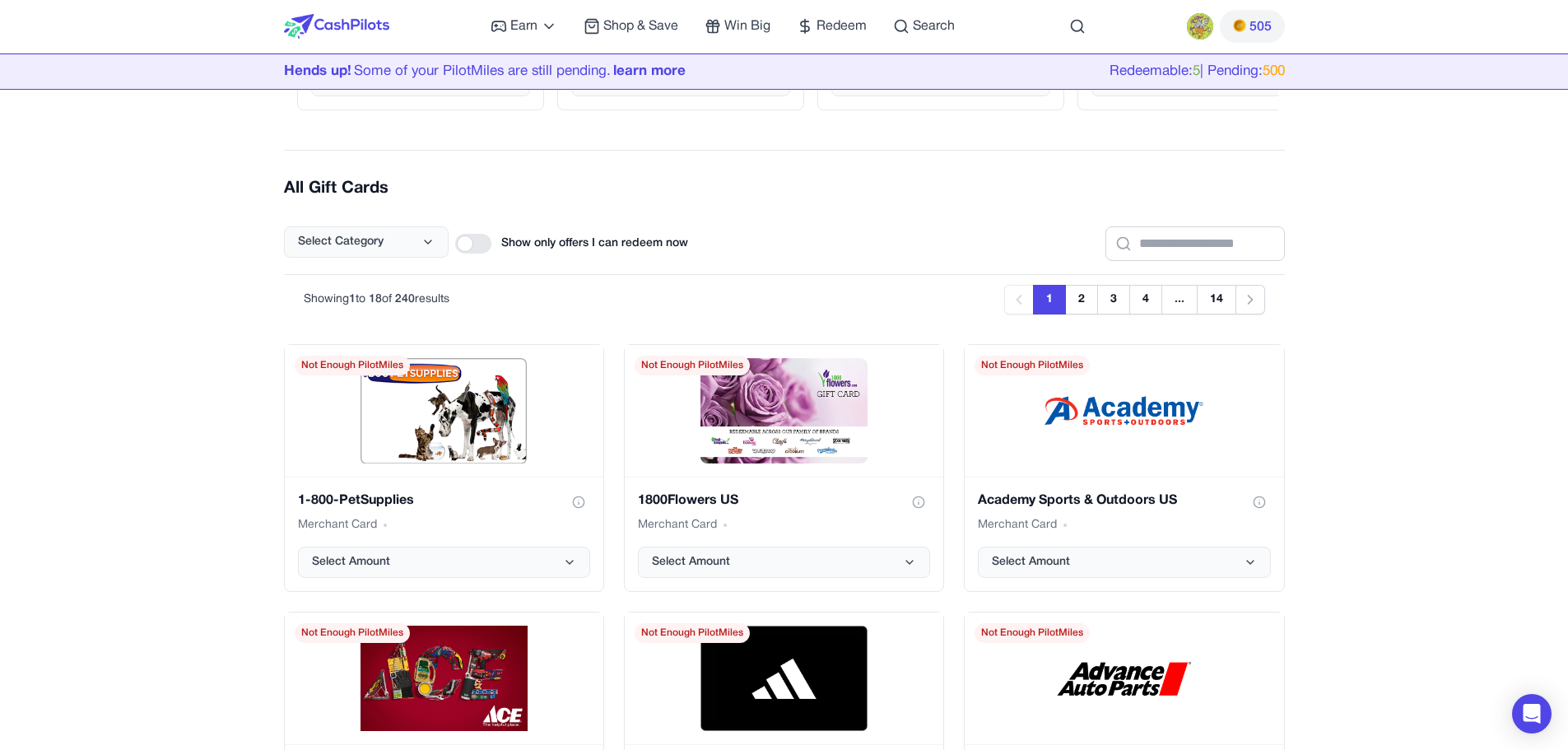
scroll to position [83, 0]
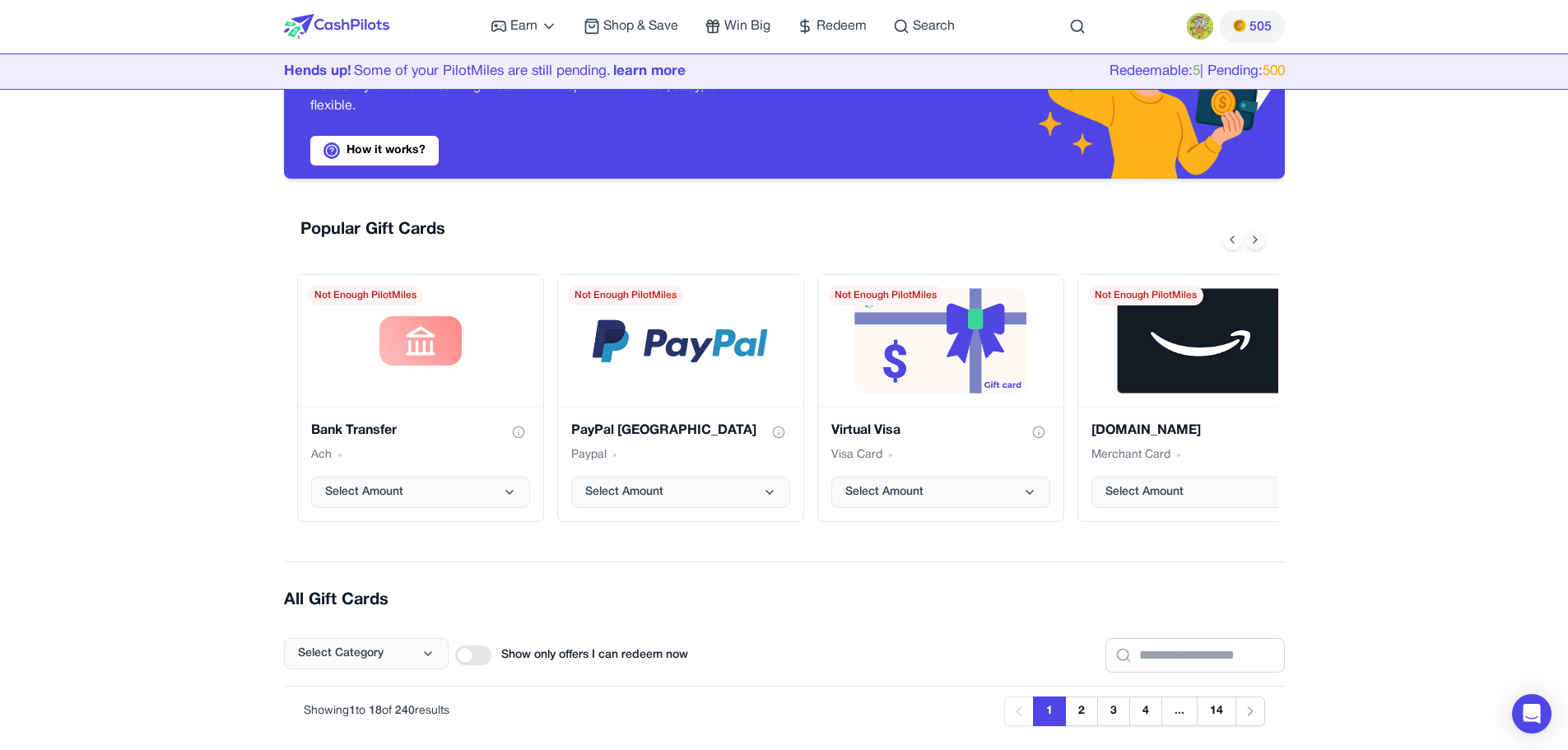
click at [1251, 232] on button at bounding box center [1255, 240] width 19 height 19
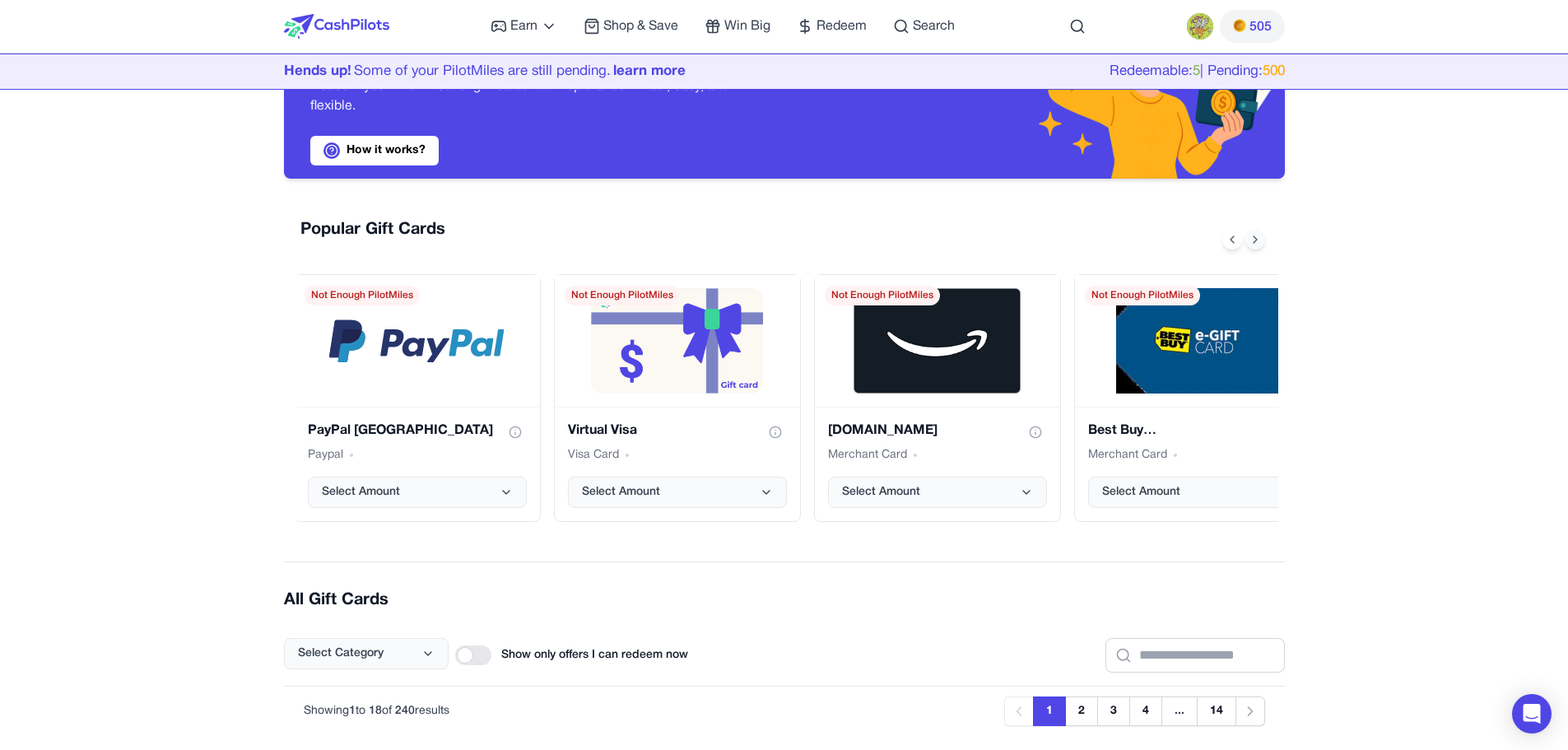
click at [1251, 232] on button at bounding box center [1255, 240] width 19 height 19
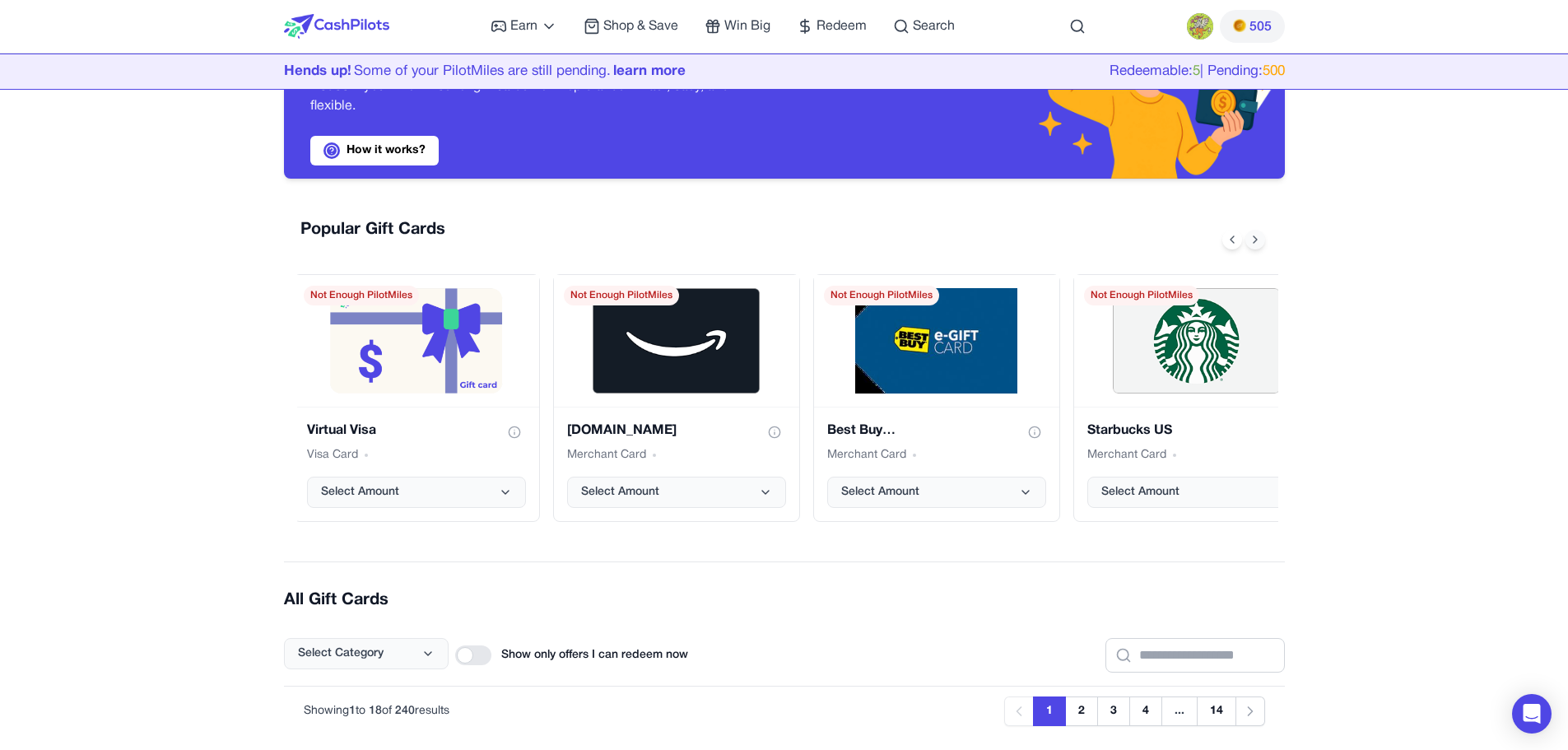
click at [1251, 232] on button at bounding box center [1255, 240] width 19 height 19
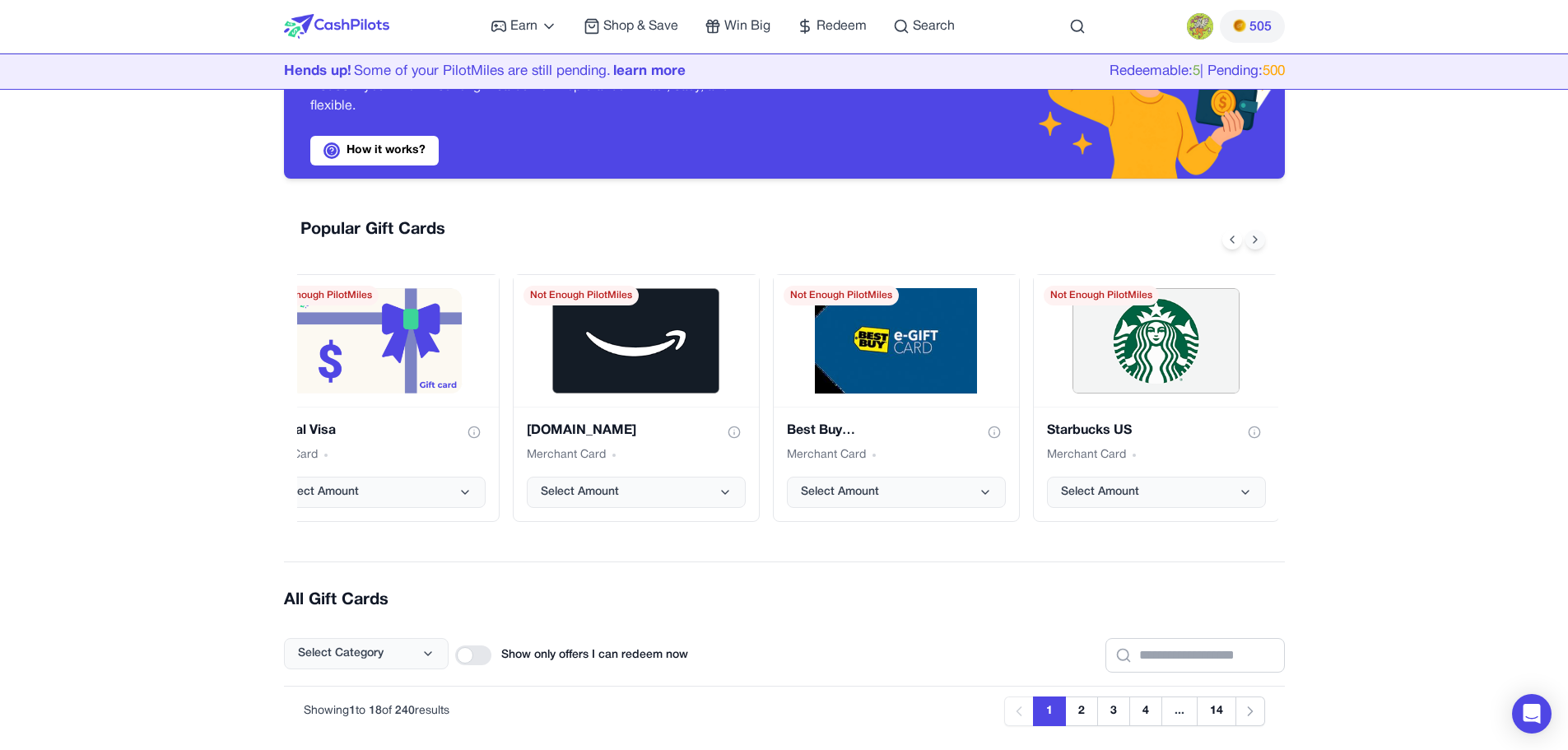
click at [1251, 232] on button at bounding box center [1255, 240] width 19 height 19
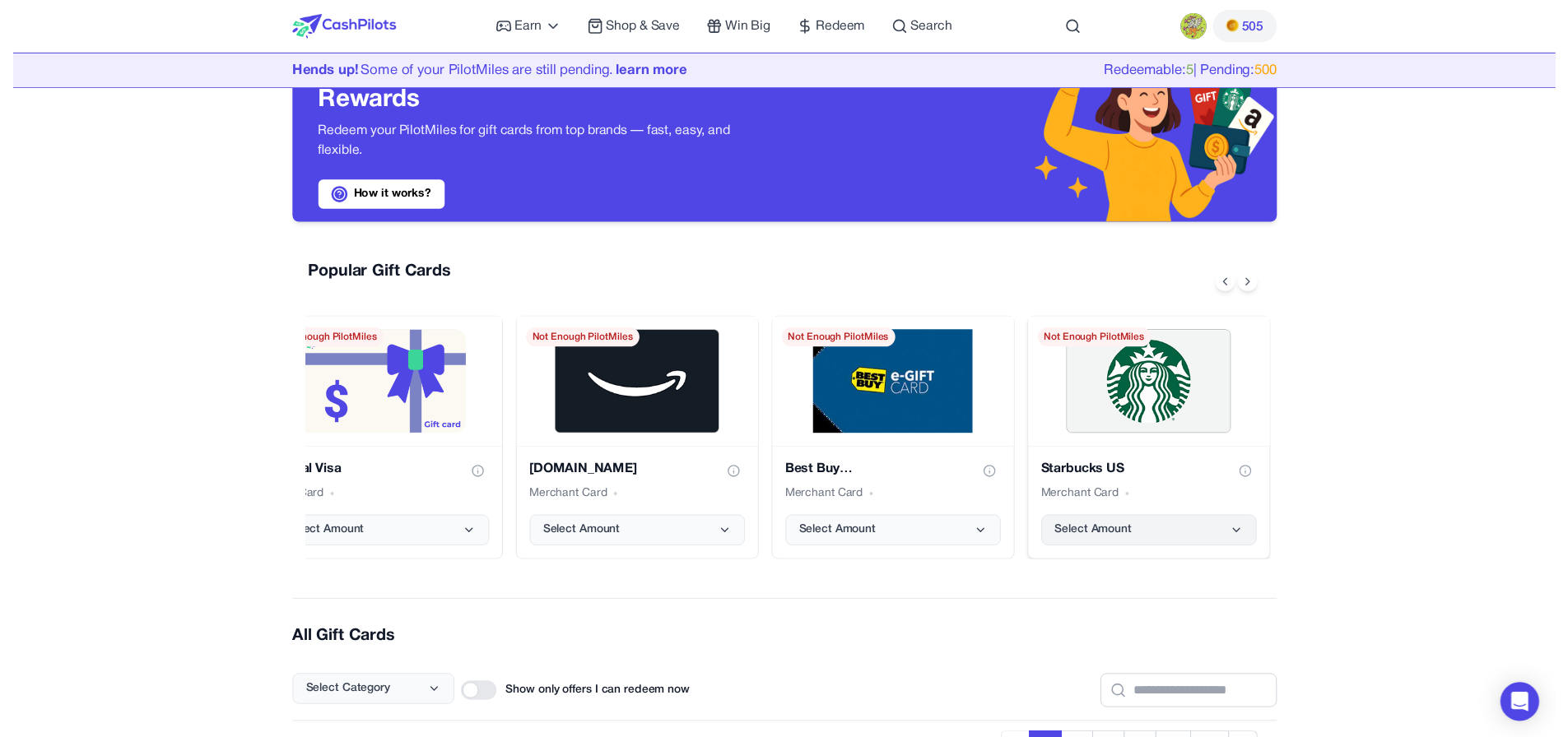
scroll to position [0, 0]
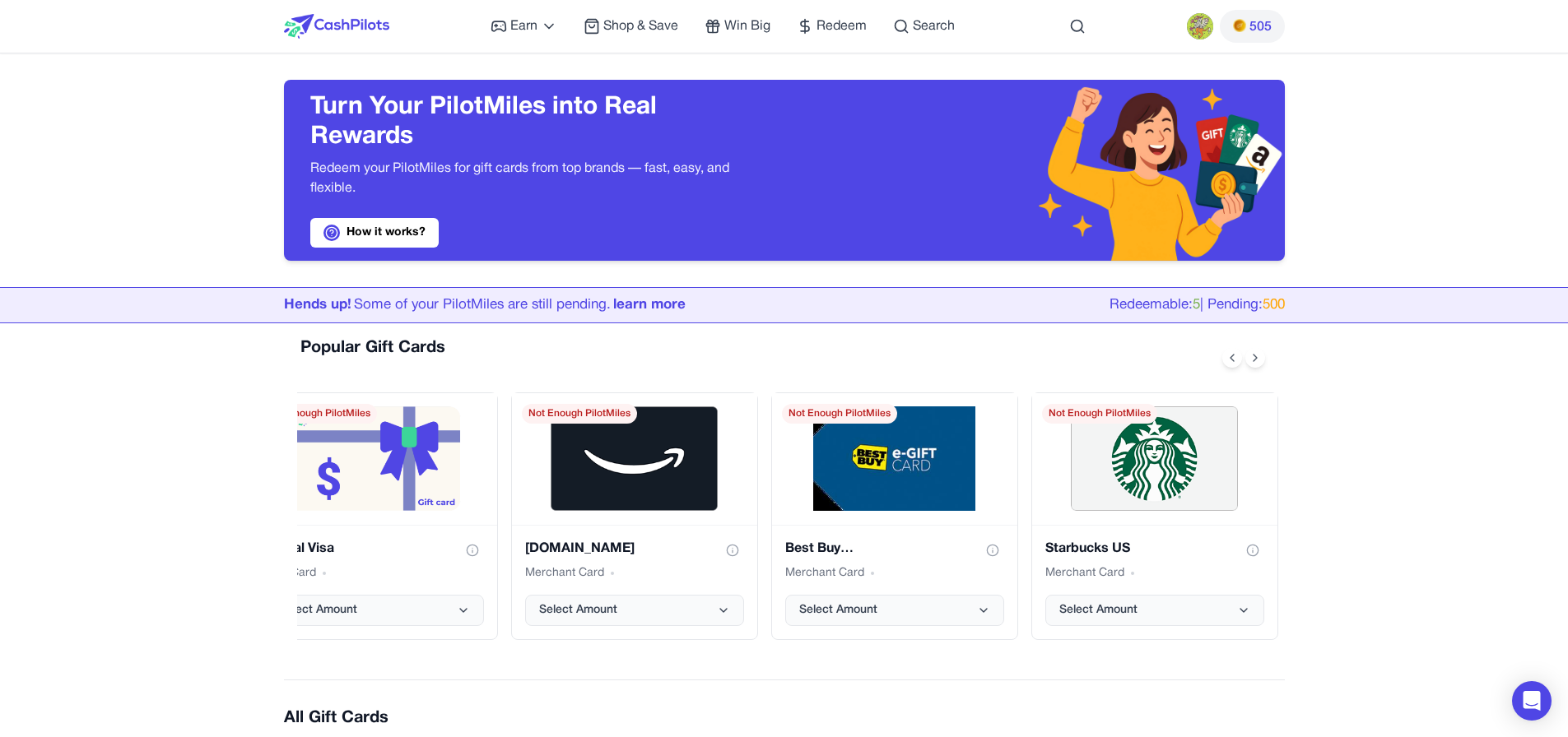
click at [1215, 361] on div "Popular Gift Cards" at bounding box center [787, 358] width 981 height 43
click at [1230, 355] on icon at bounding box center [1232, 358] width 14 height 14
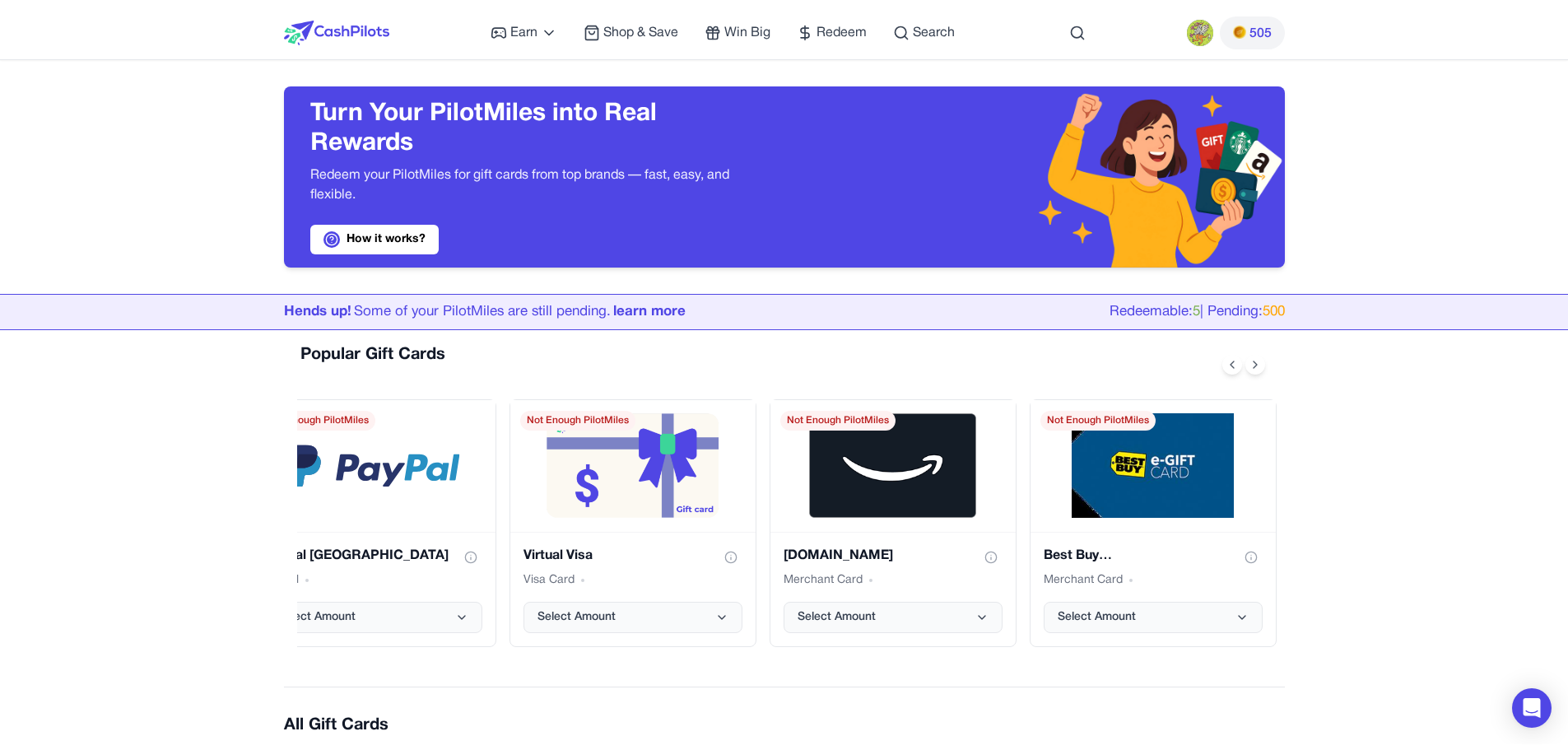
scroll to position [0, 303]
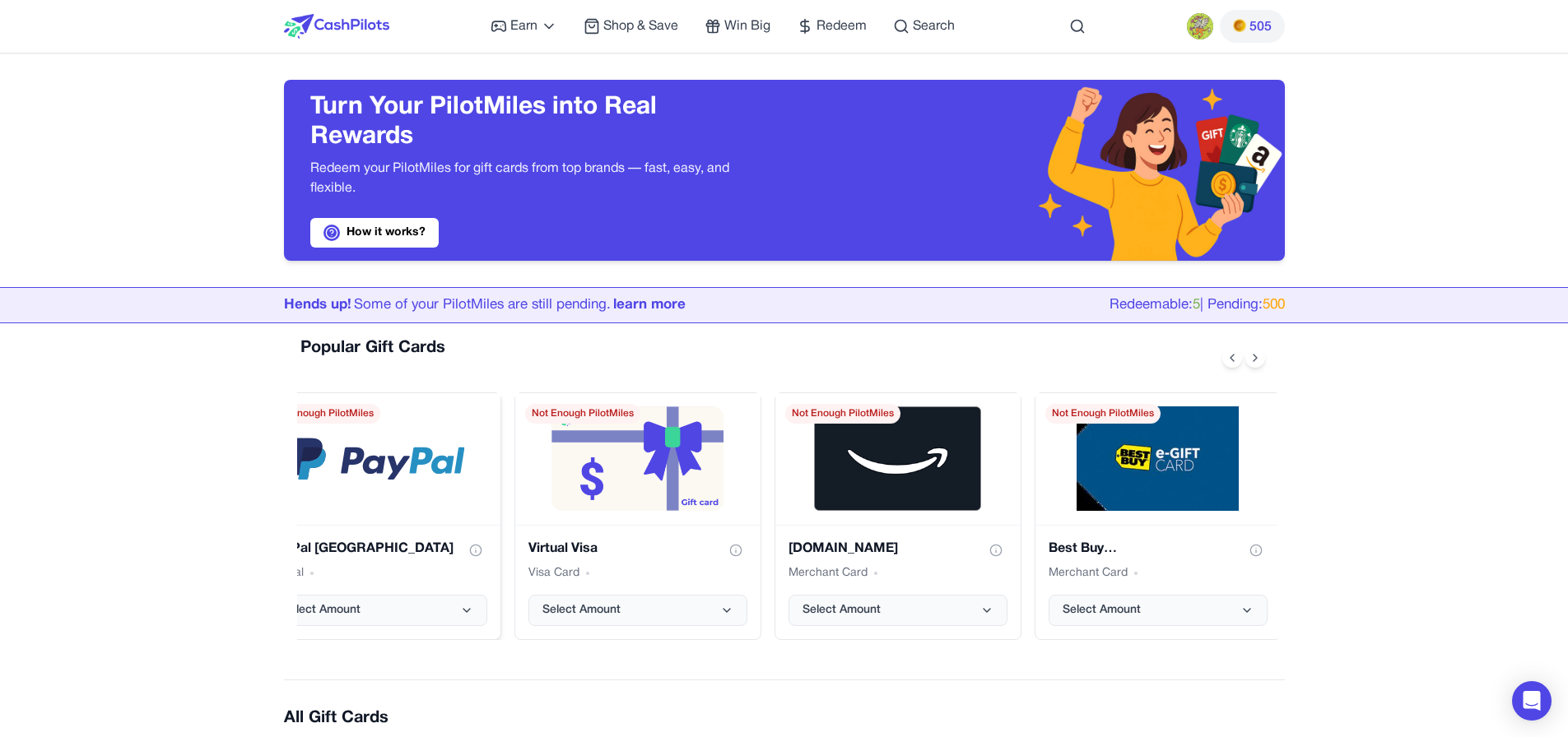
click at [422, 454] on img "PayPal USA gift card" at bounding box center [377, 460] width 175 height 43
click at [337, 551] on h3 "PayPal [GEOGRAPHIC_DATA]" at bounding box center [361, 549] width 185 height 19
click at [566, 539] on h3 "Virtual Visa" at bounding box center [563, 549] width 69 height 19
click at [566, 537] on div "Virtual Visa Visa Card Select Amount" at bounding box center [638, 581] width 245 height 114
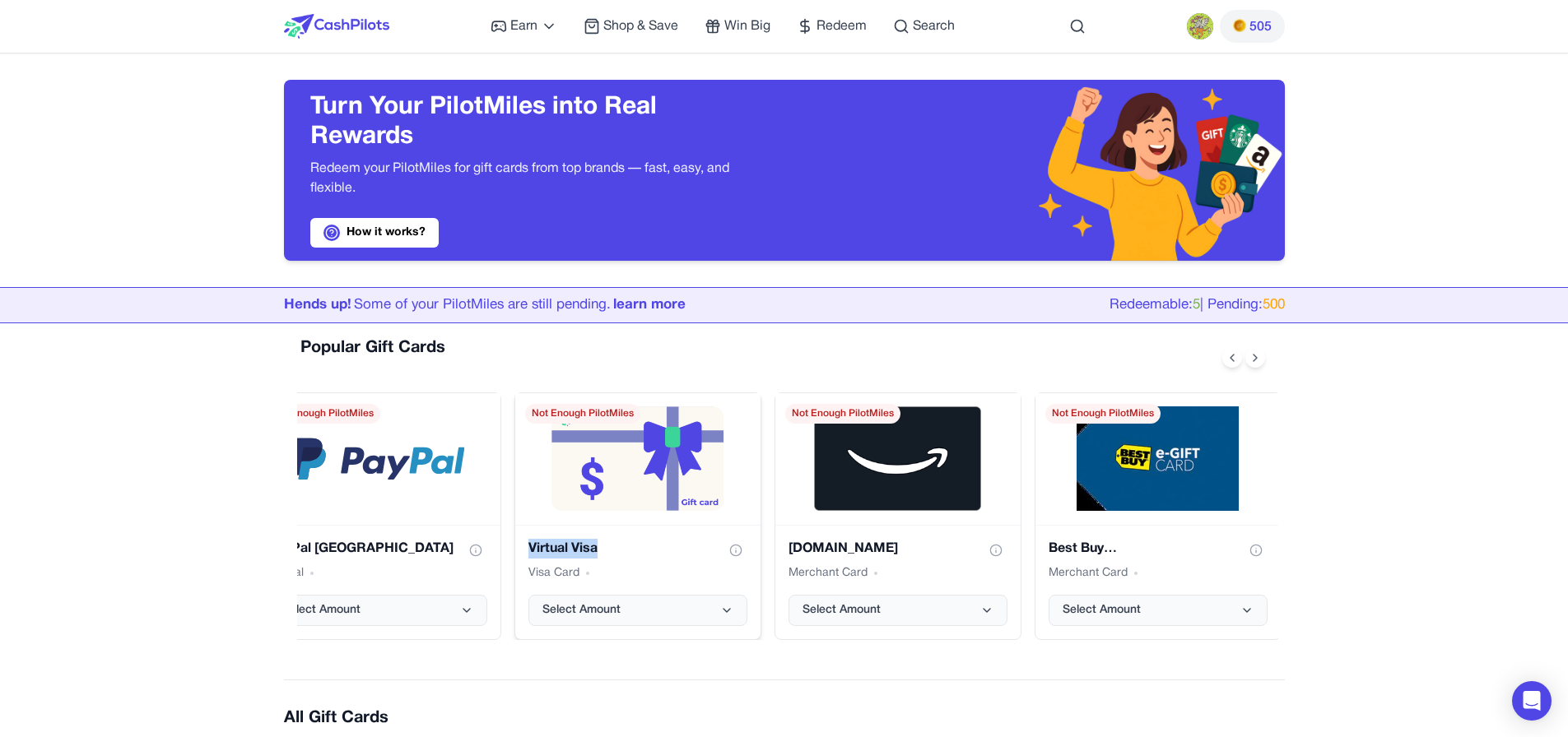
click at [598, 551] on div "Virtual Visa" at bounding box center [638, 551] width 219 height 23
click at [622, 554] on div "Virtual Visa" at bounding box center [638, 551] width 219 height 23
click at [856, 515] on div "Amazon.com gift card" at bounding box center [898, 459] width 245 height 131
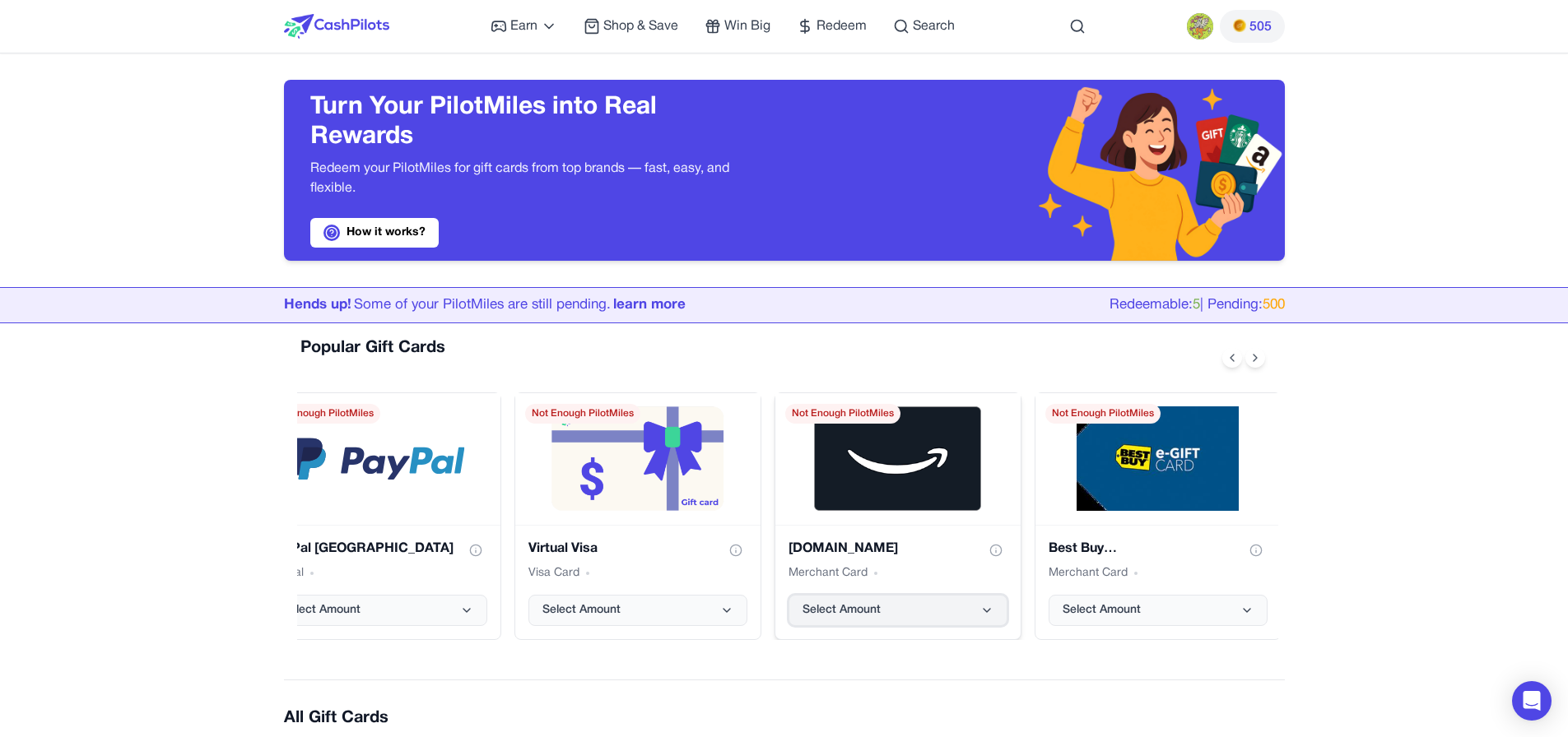
click at [856, 623] on button "Select Amount" at bounding box center [898, 610] width 219 height 31
click at [390, 619] on button "Select Amount" at bounding box center [378, 610] width 219 height 31
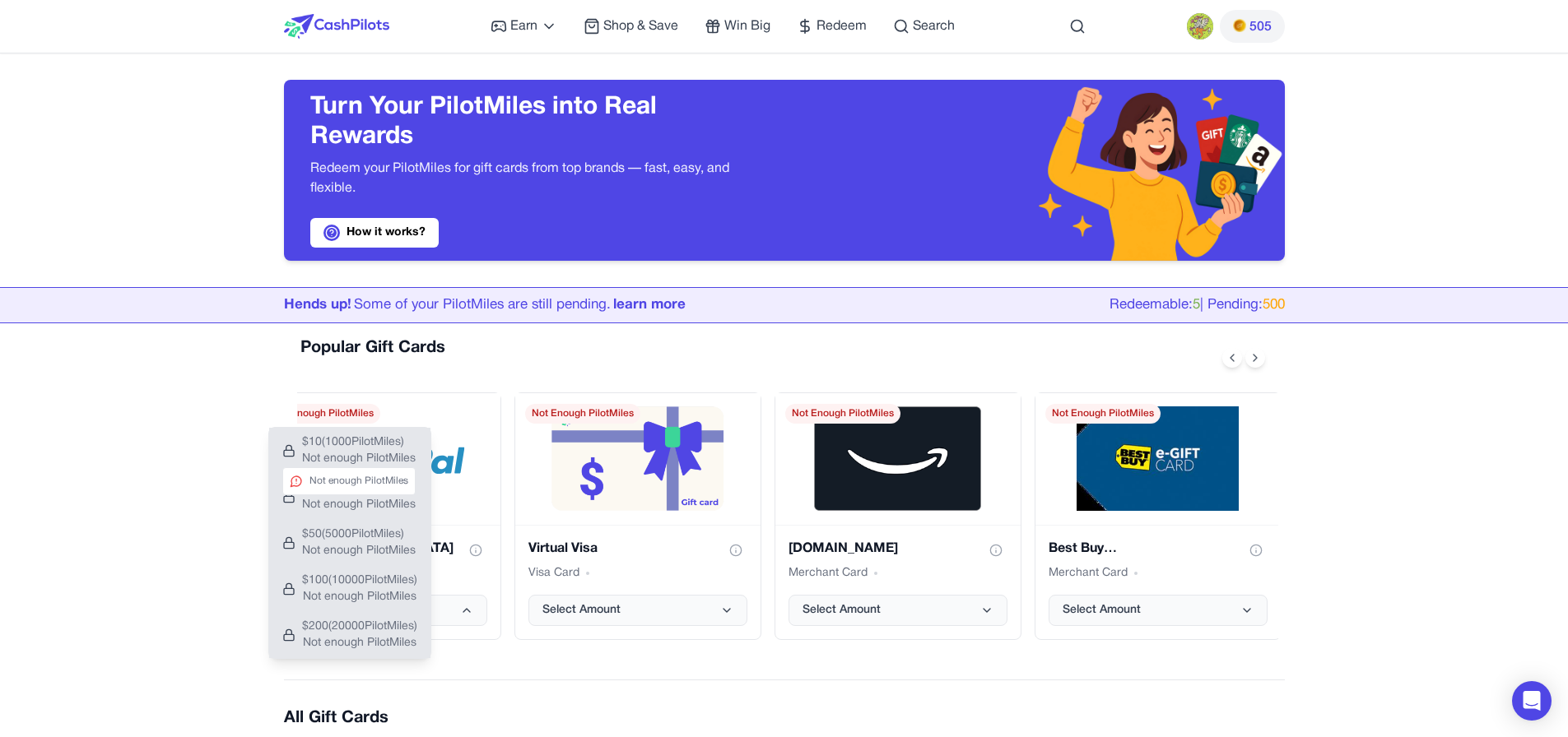
click at [351, 460] on span "Not enough PilotMiles" at bounding box center [358, 459] width 114 height 17
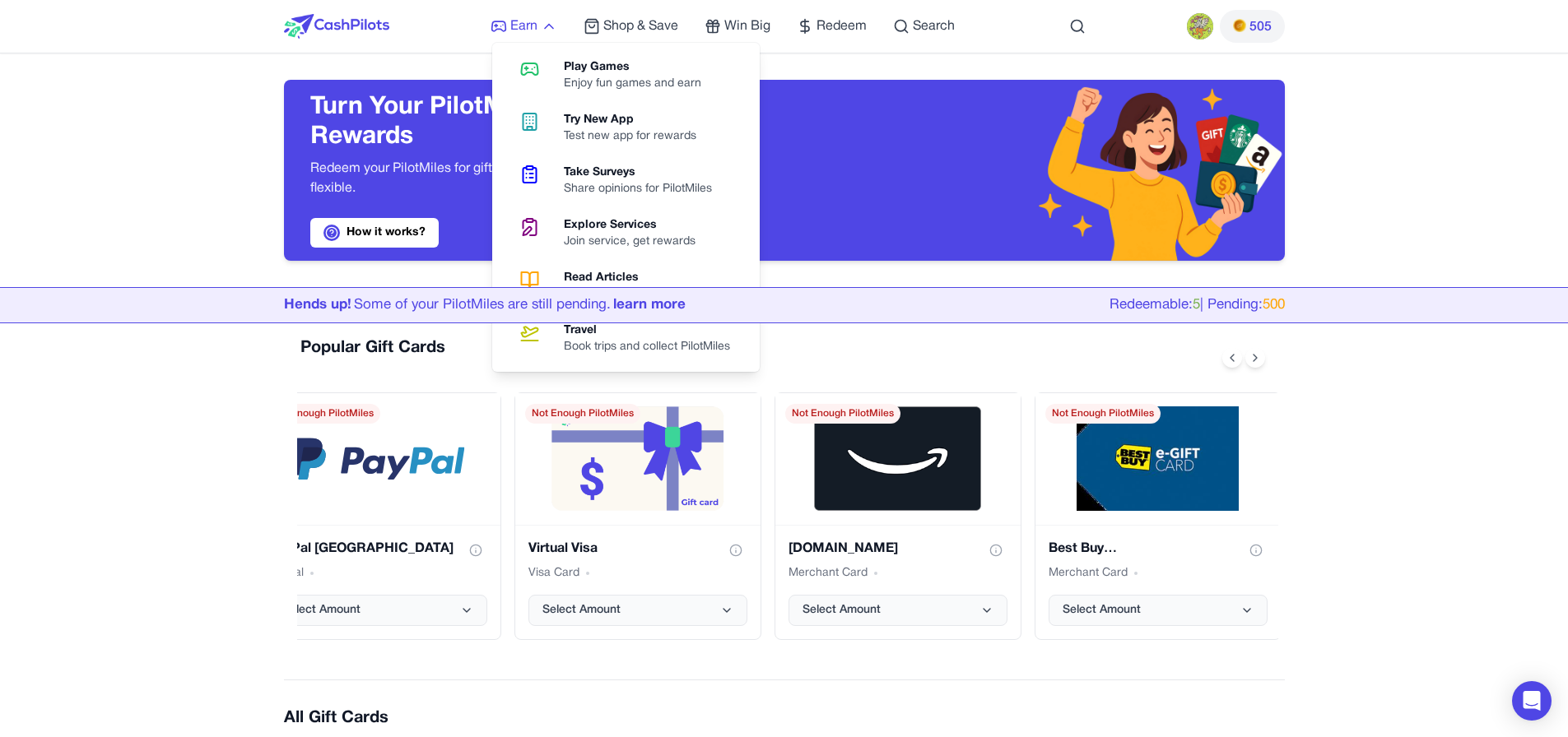
click at [513, 32] on span "Earn" at bounding box center [524, 26] width 27 height 19
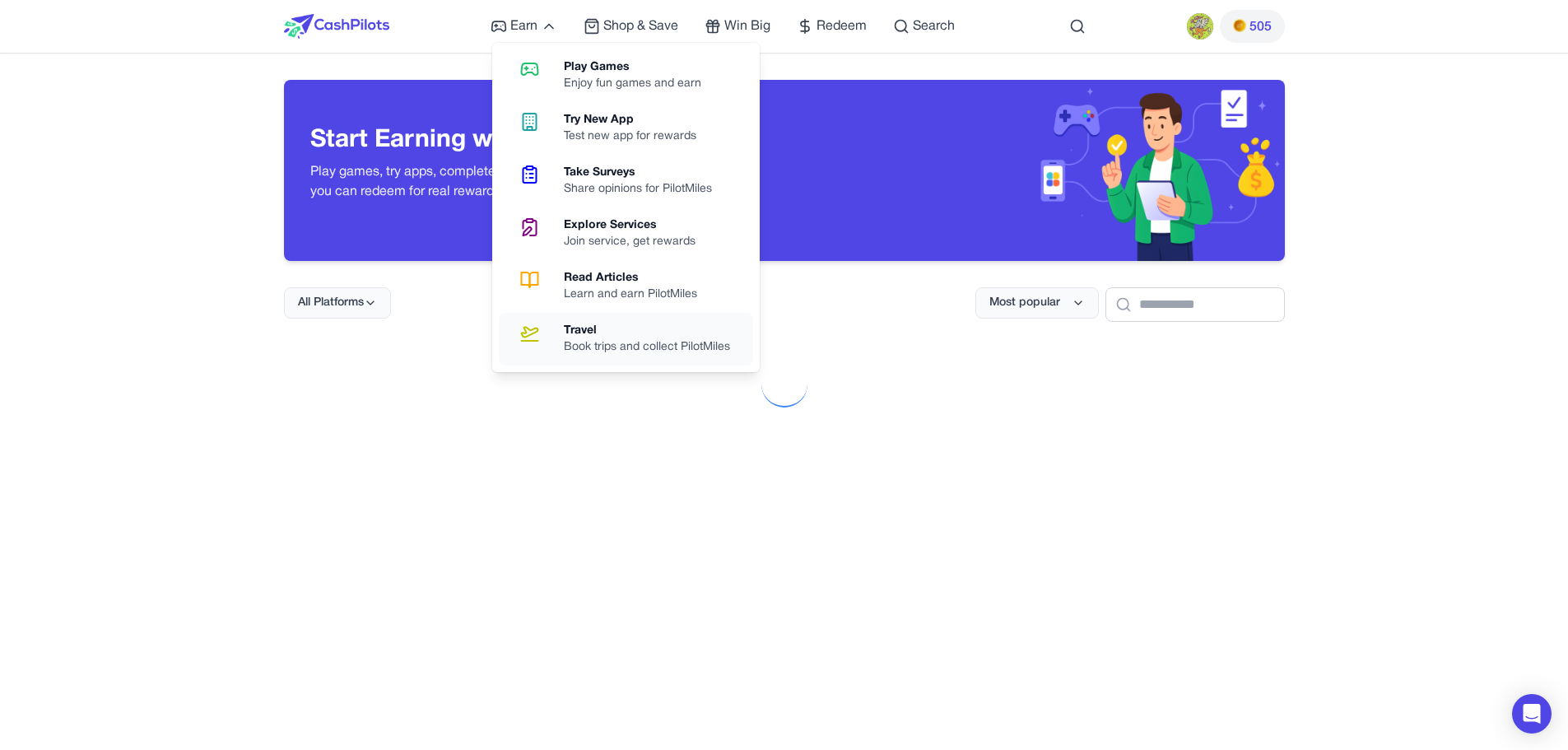
click at [602, 337] on div "Travel" at bounding box center [653, 330] width 179 height 17
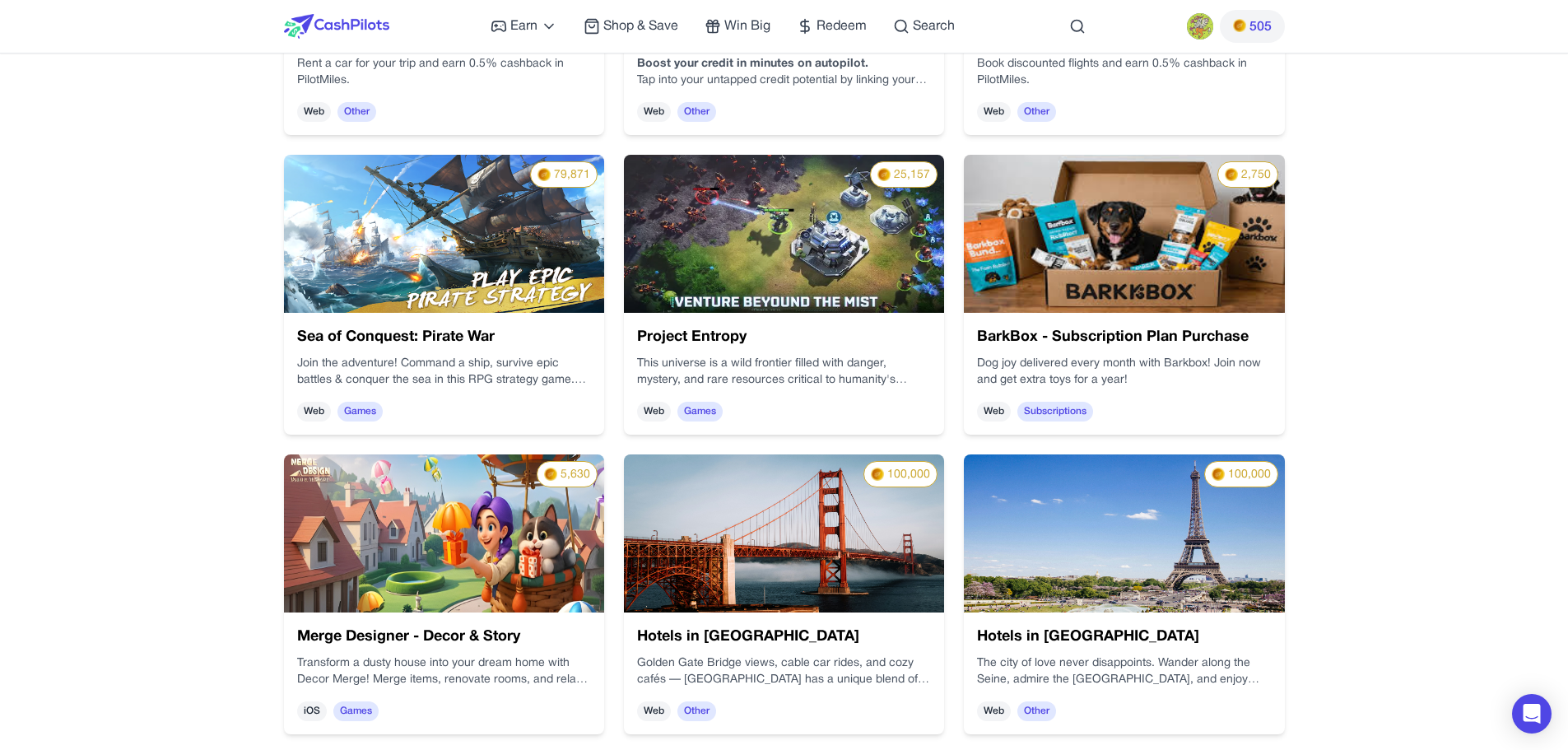
scroll to position [741, 0]
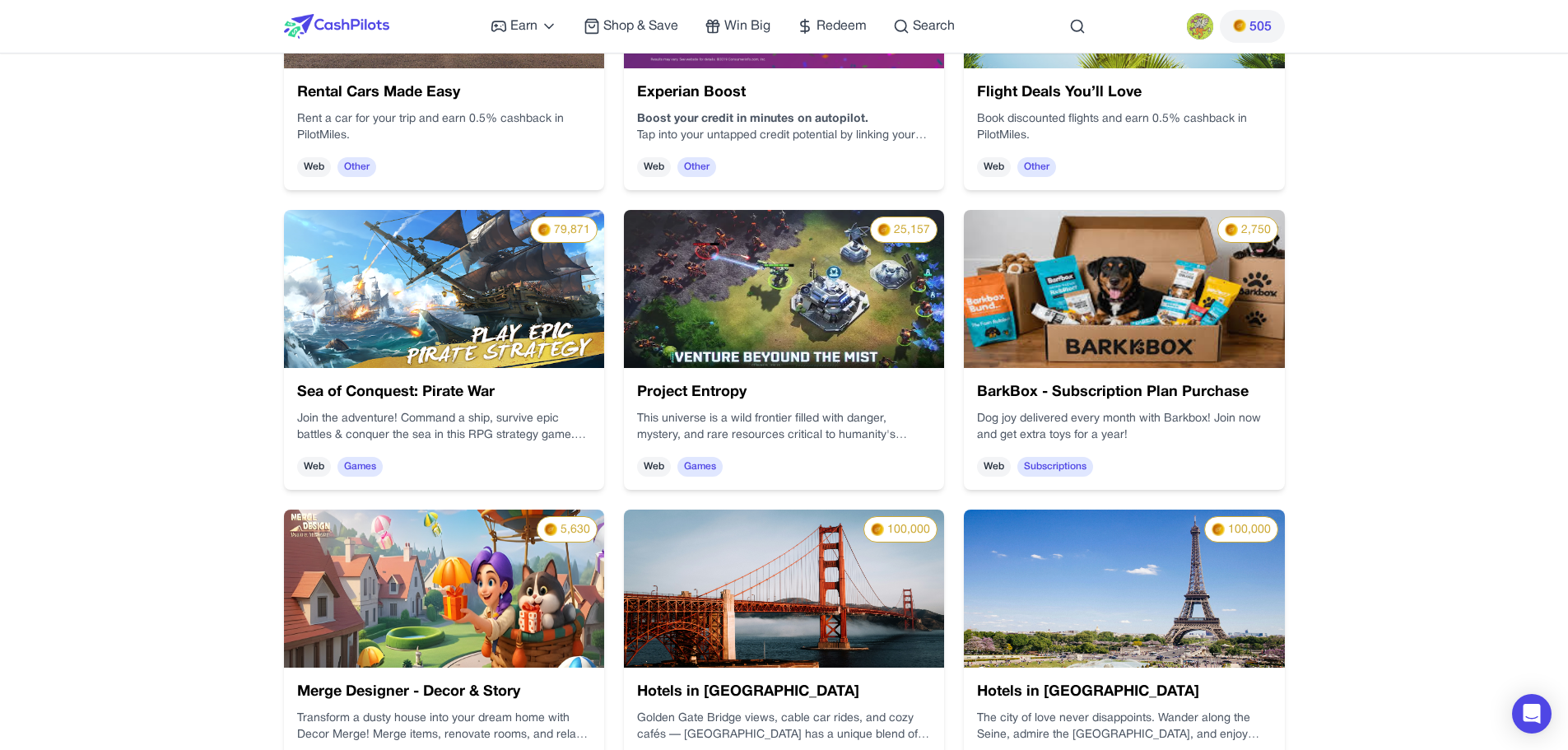
click at [466, 307] on img at bounding box center [444, 289] width 320 height 158
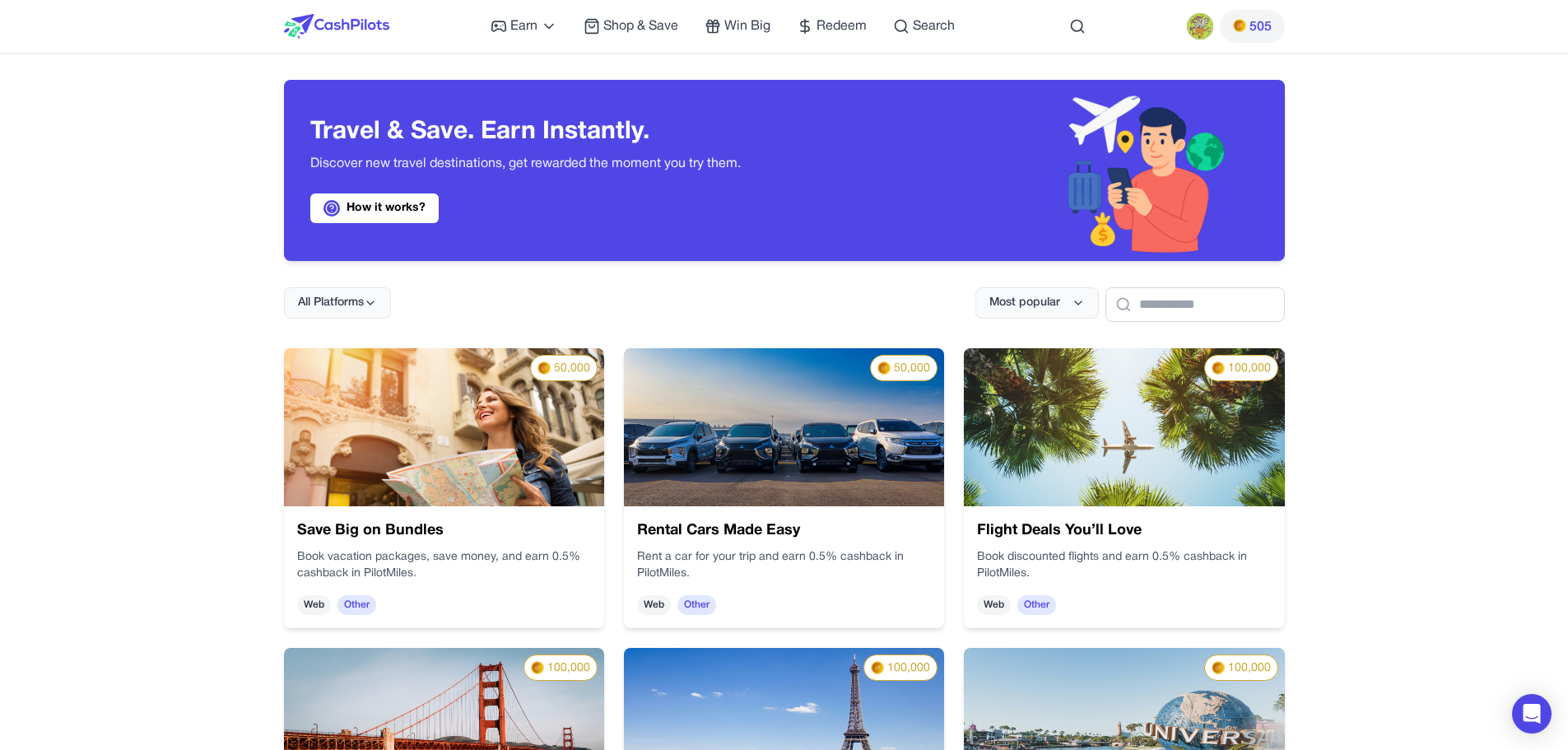
click at [811, 426] on img at bounding box center [784, 427] width 320 height 158
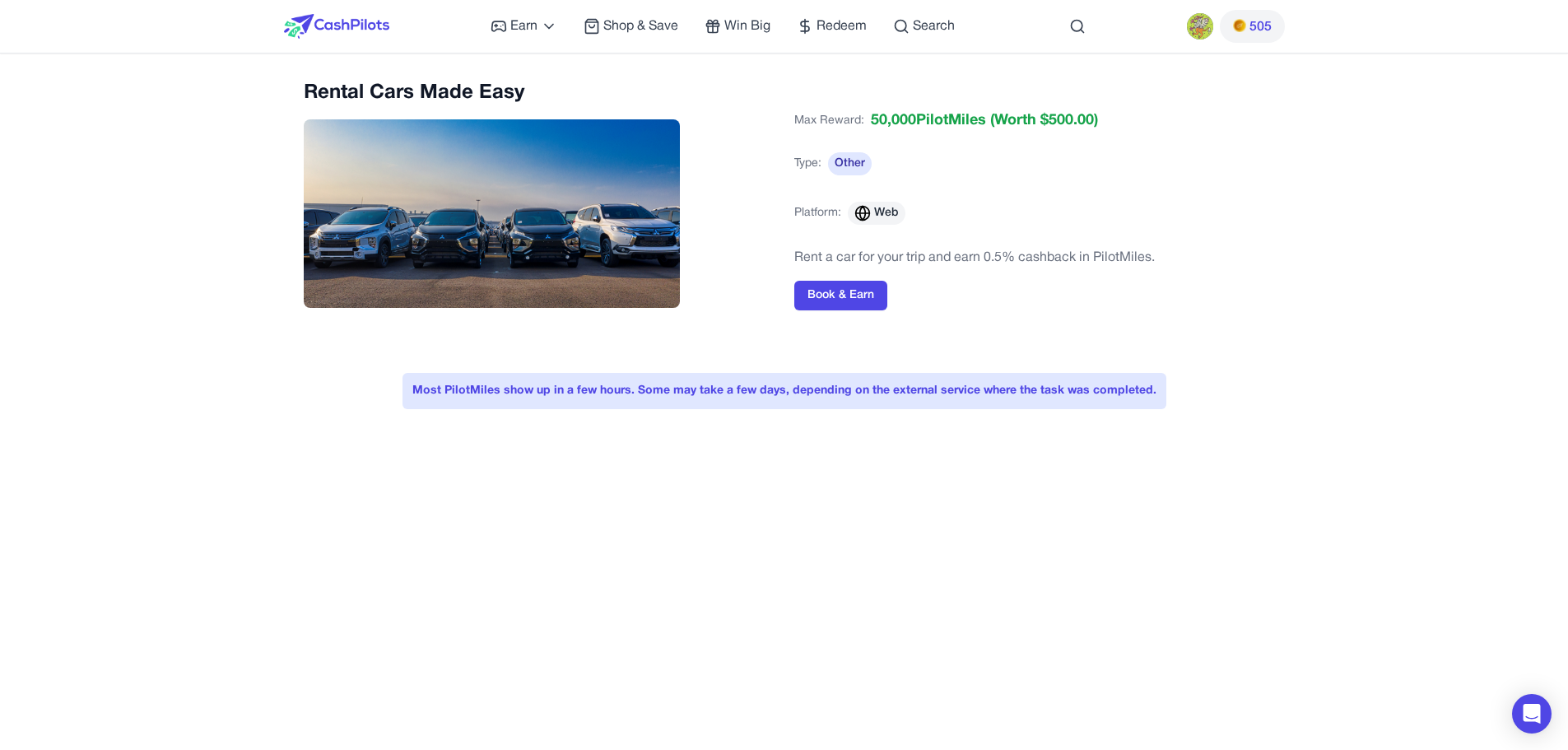
click at [353, 19] on img at bounding box center [337, 25] width 105 height 24
